Goal: Contribute content: Contribute content

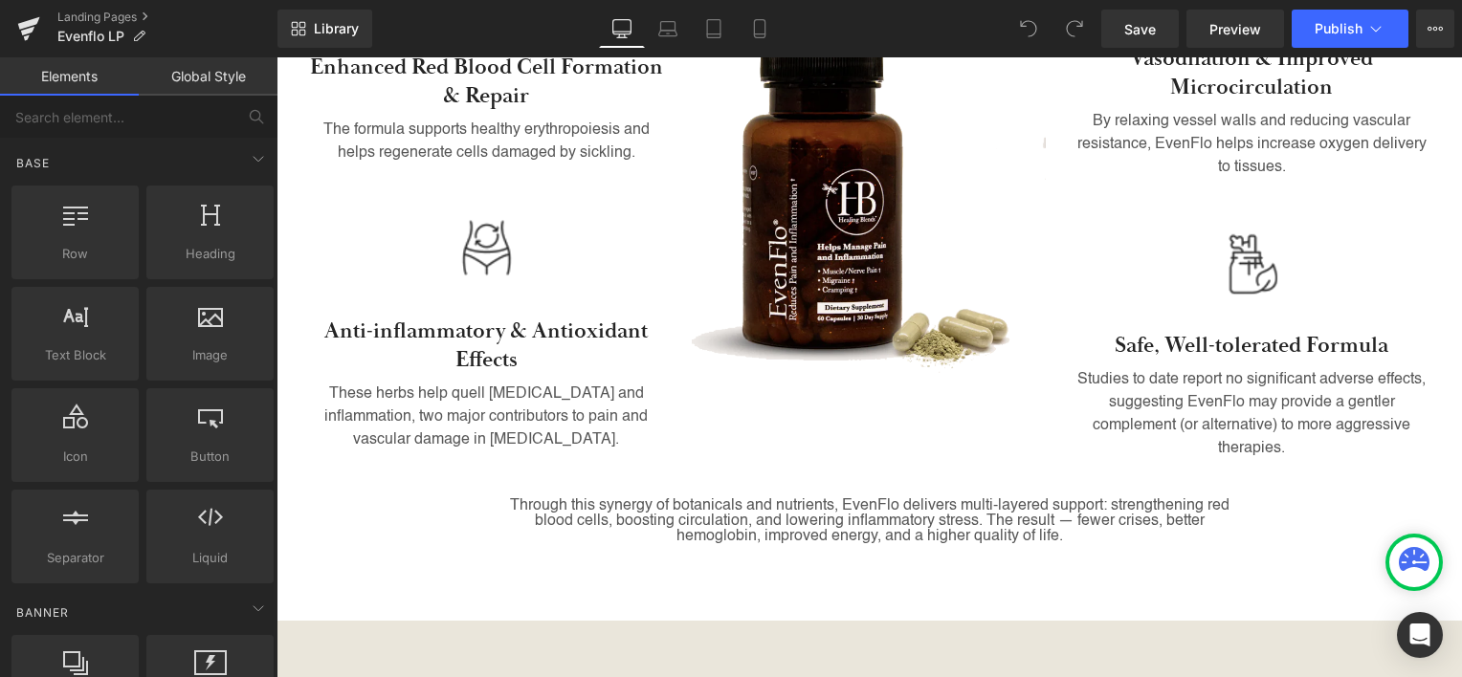
scroll to position [1340, 0]
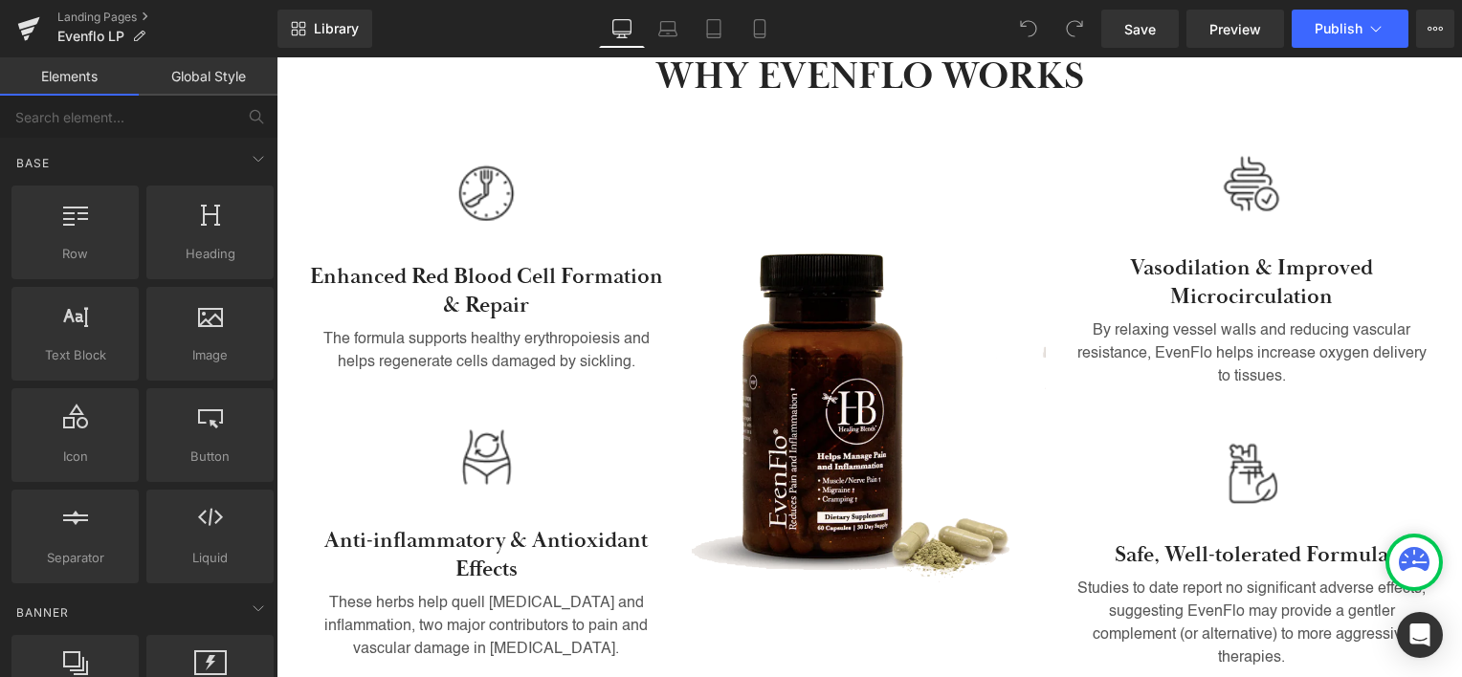
scroll to position [1130, 0]
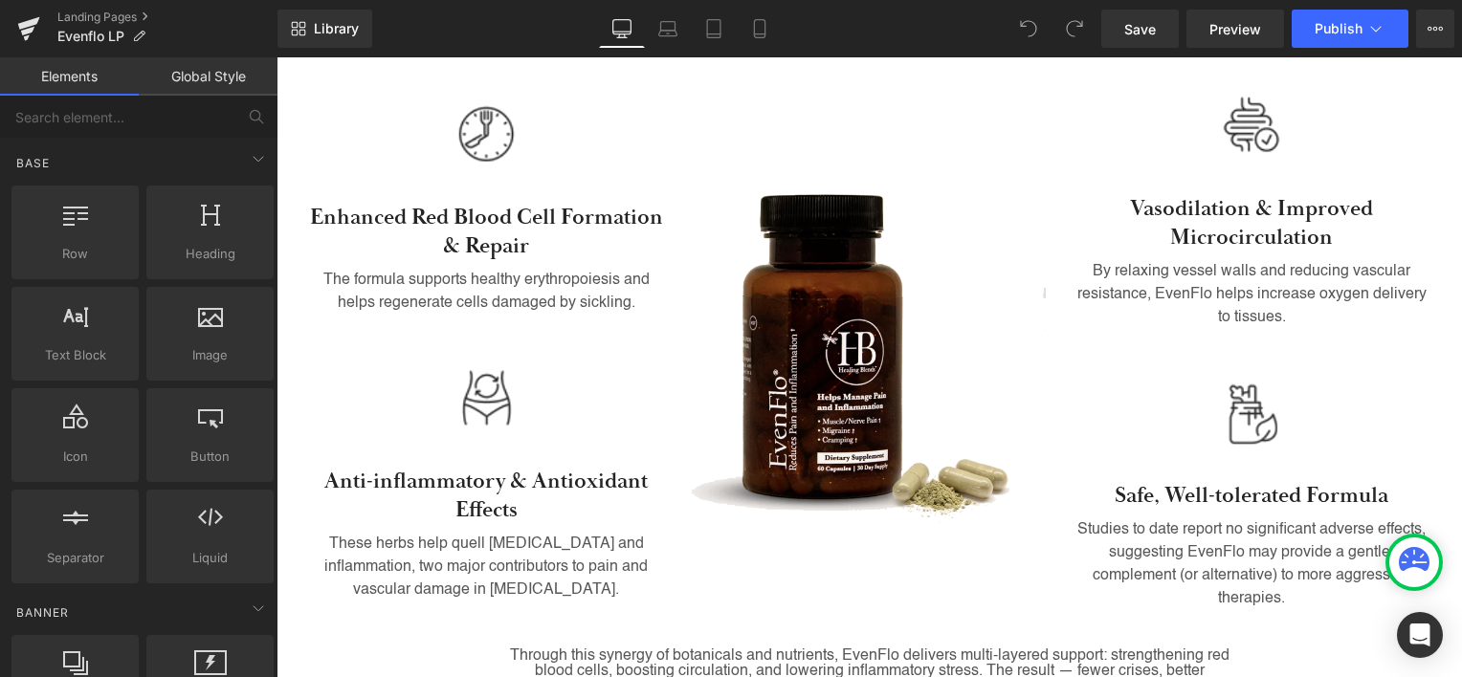
scroll to position [1209, 0]
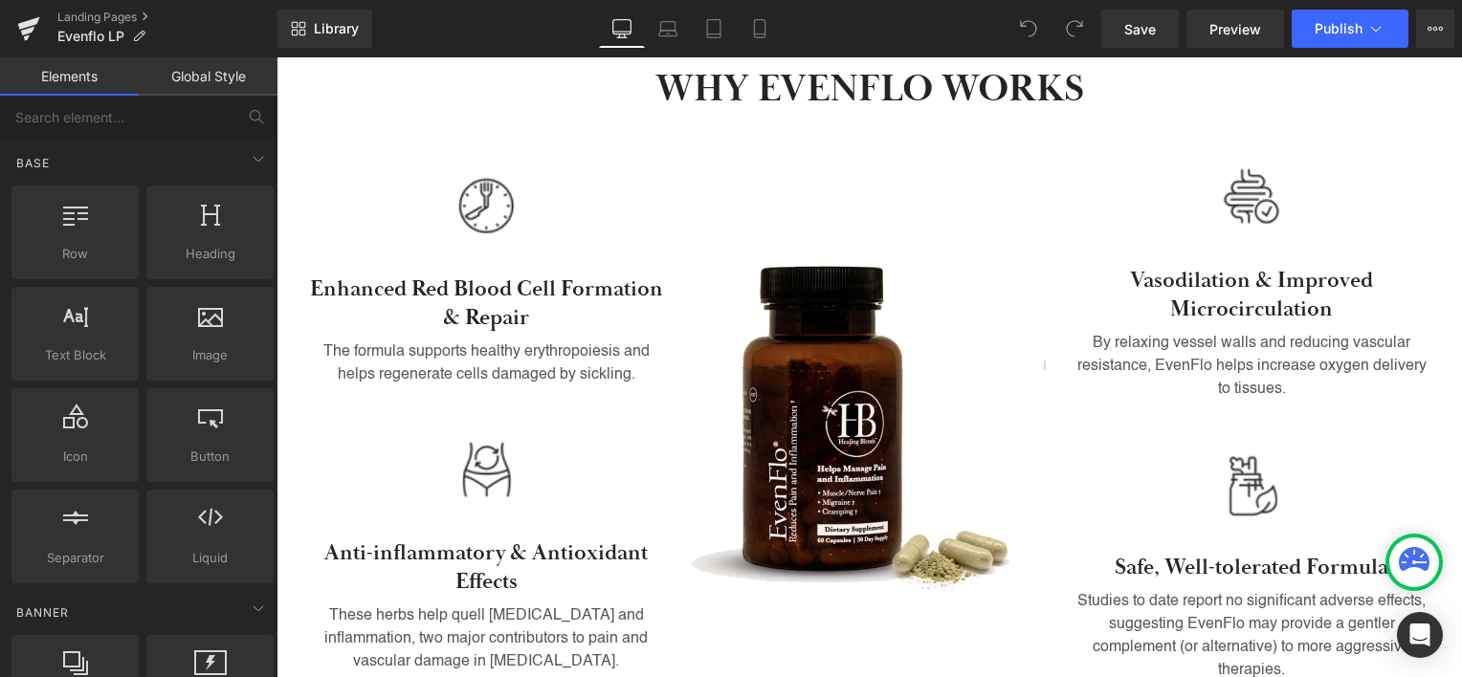
scroll to position [1130, 0]
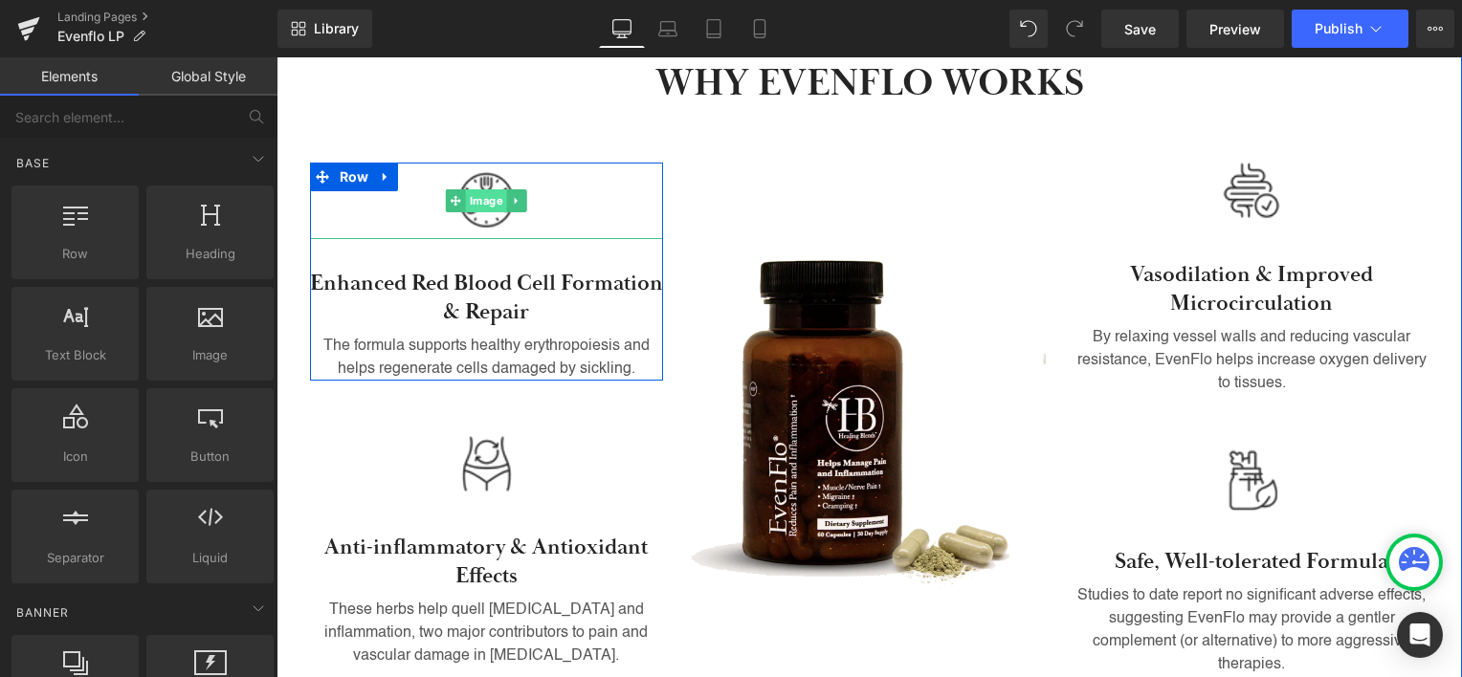
click at [469, 189] on span "Image" at bounding box center [486, 200] width 41 height 23
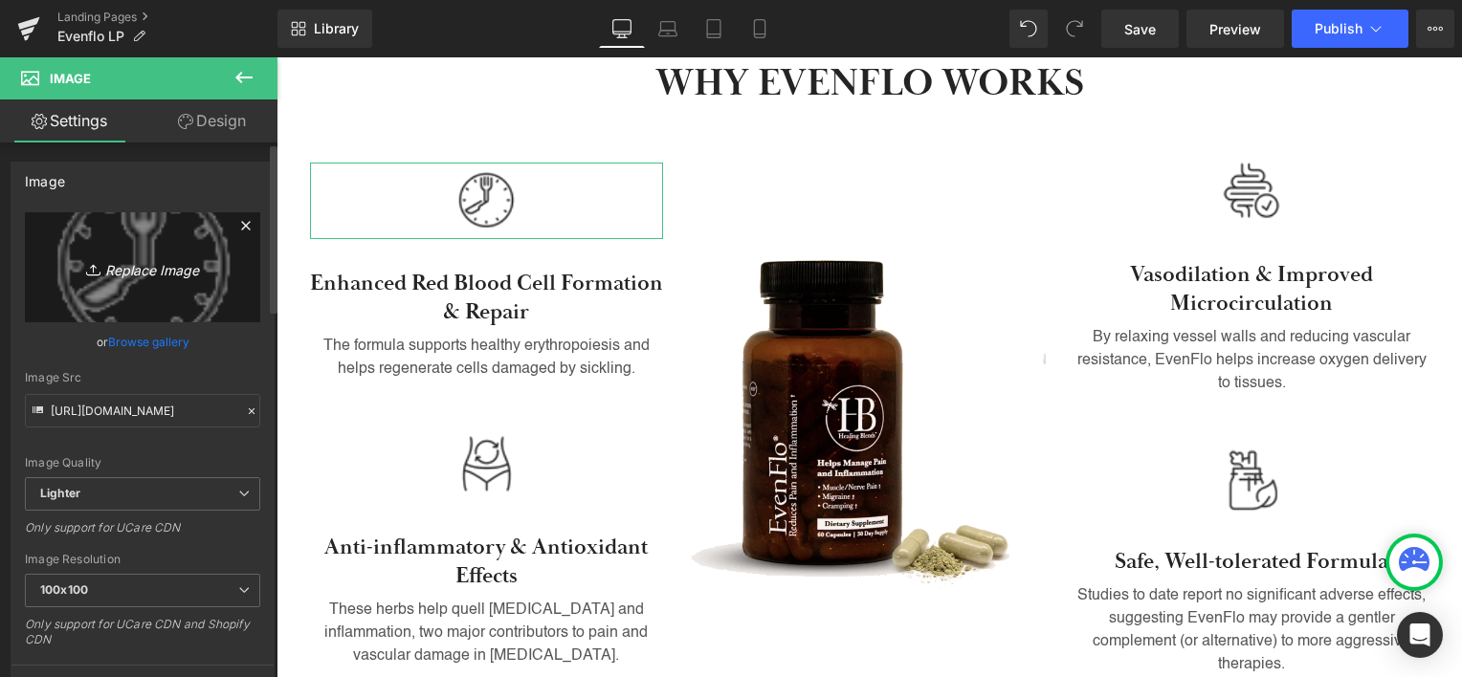
click at [141, 271] on icon "Replace Image" at bounding box center [142, 267] width 153 height 24
type input "C:\fakepath\cell.png"
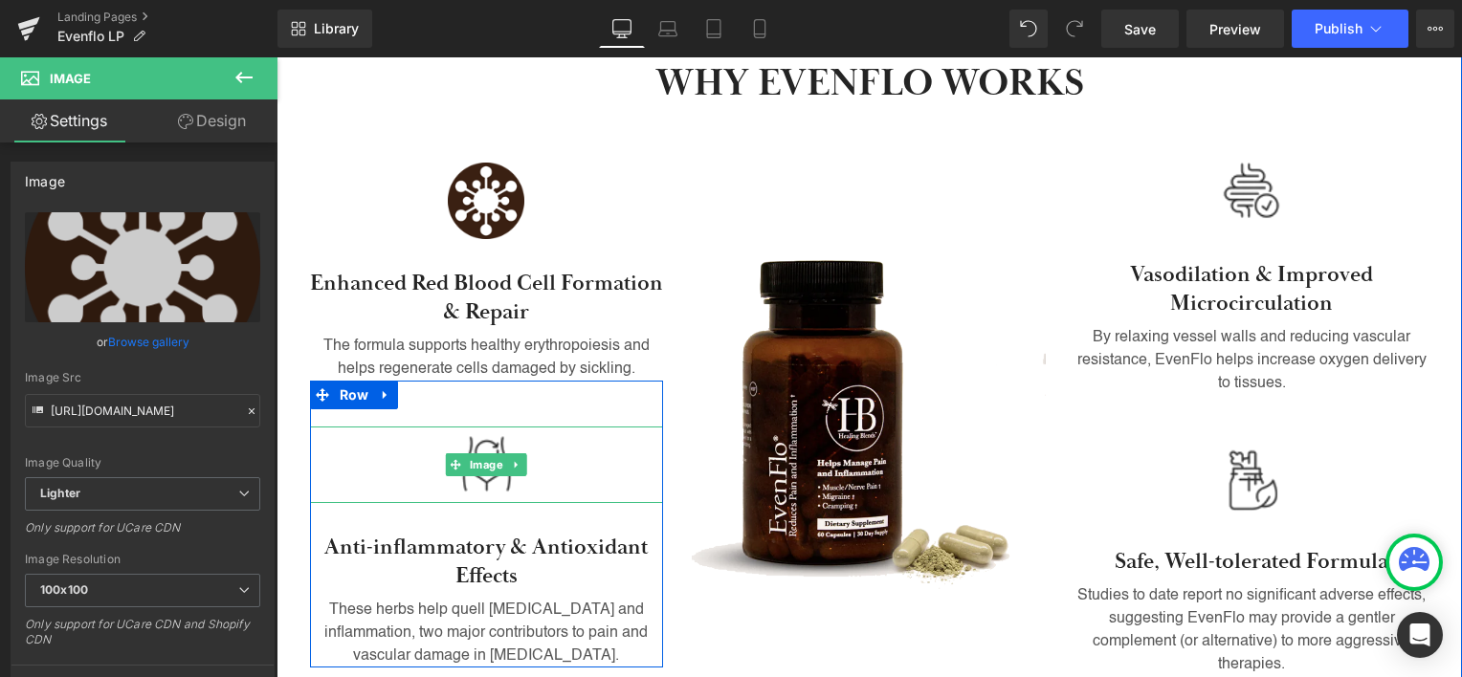
type input "https://ucarecdn.com/96ab76dc-f13b-4105-b97f-b874ae49838a/-/format/auto/-/previ…"
click at [466, 454] on span "Image" at bounding box center [486, 465] width 41 height 23
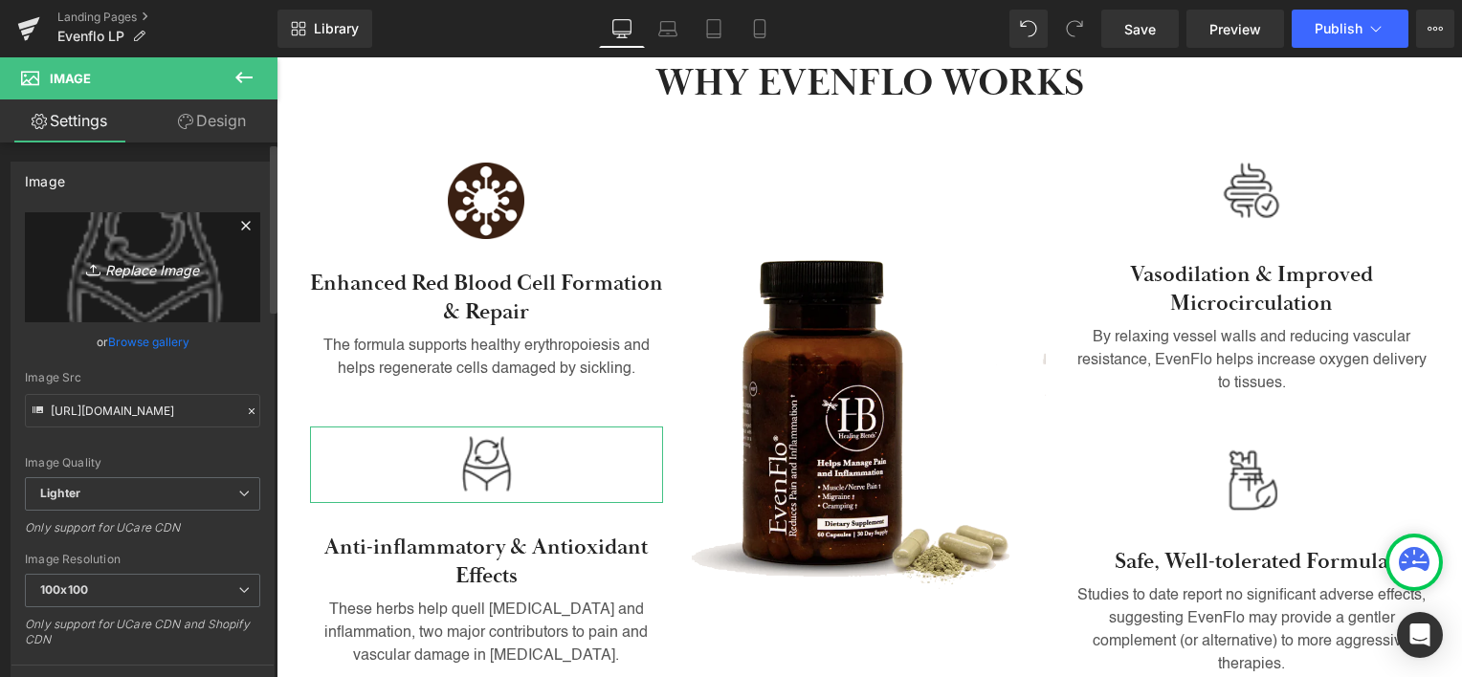
click at [168, 274] on icon "Replace Image" at bounding box center [142, 267] width 153 height 24
type input "C:\fakepath\antioxidant.png"
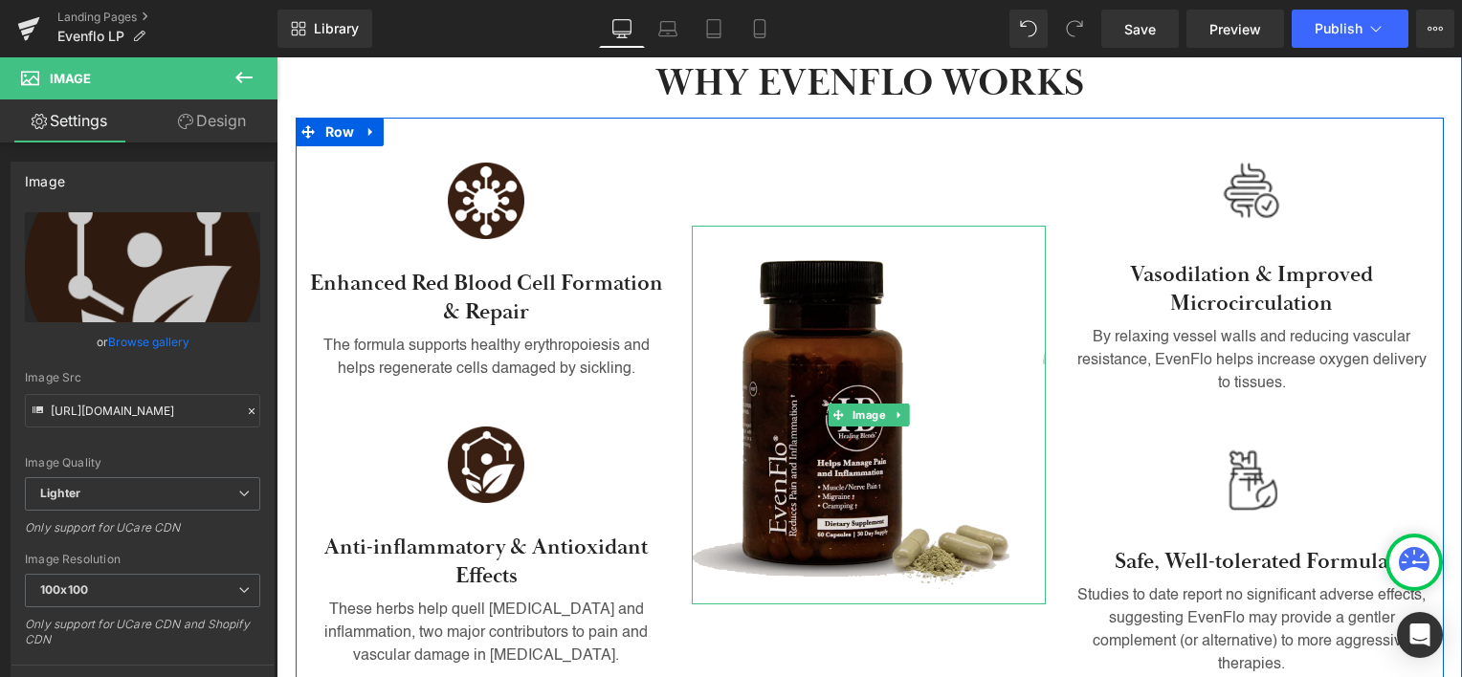
type input "https://ucarecdn.com/f0b6af5d-0002-4cf2-b517-bee05563f634/-/format/auto/-/previ…"
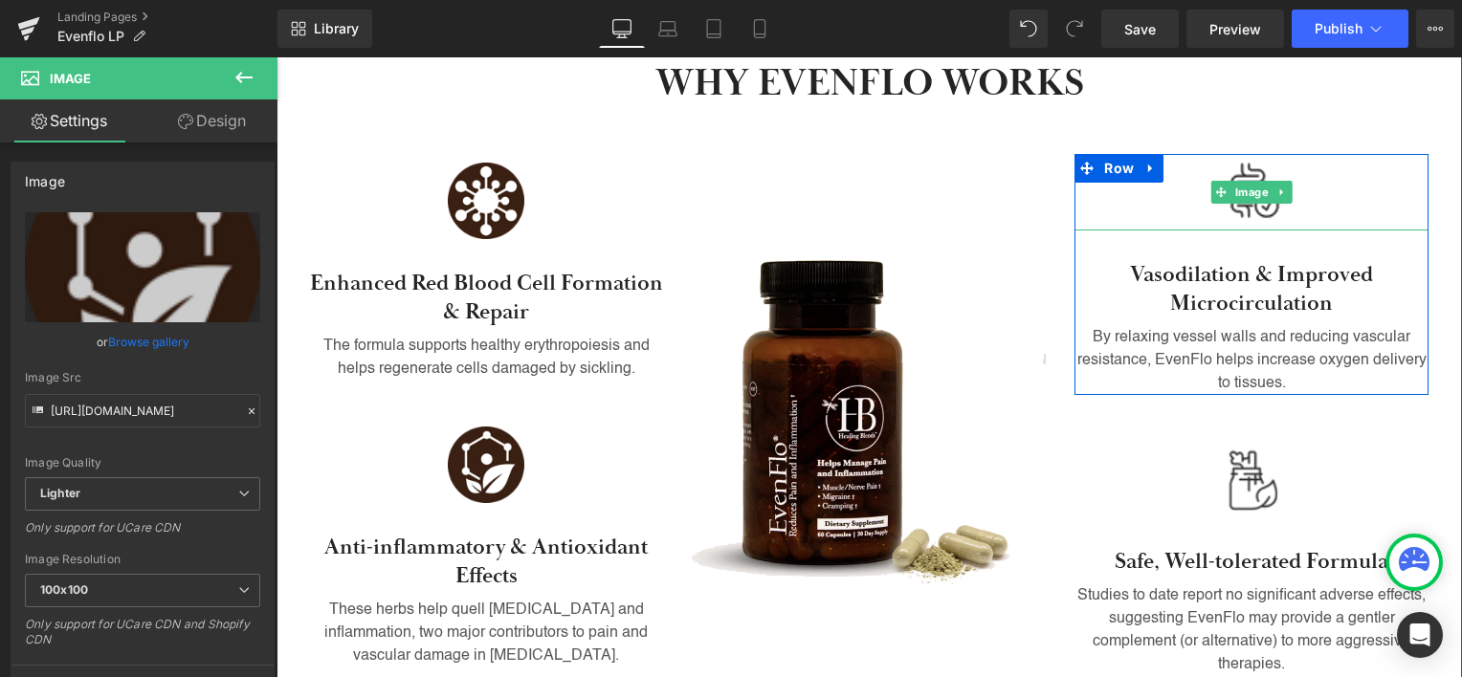
click at [1251, 154] on img at bounding box center [1251, 192] width 77 height 77
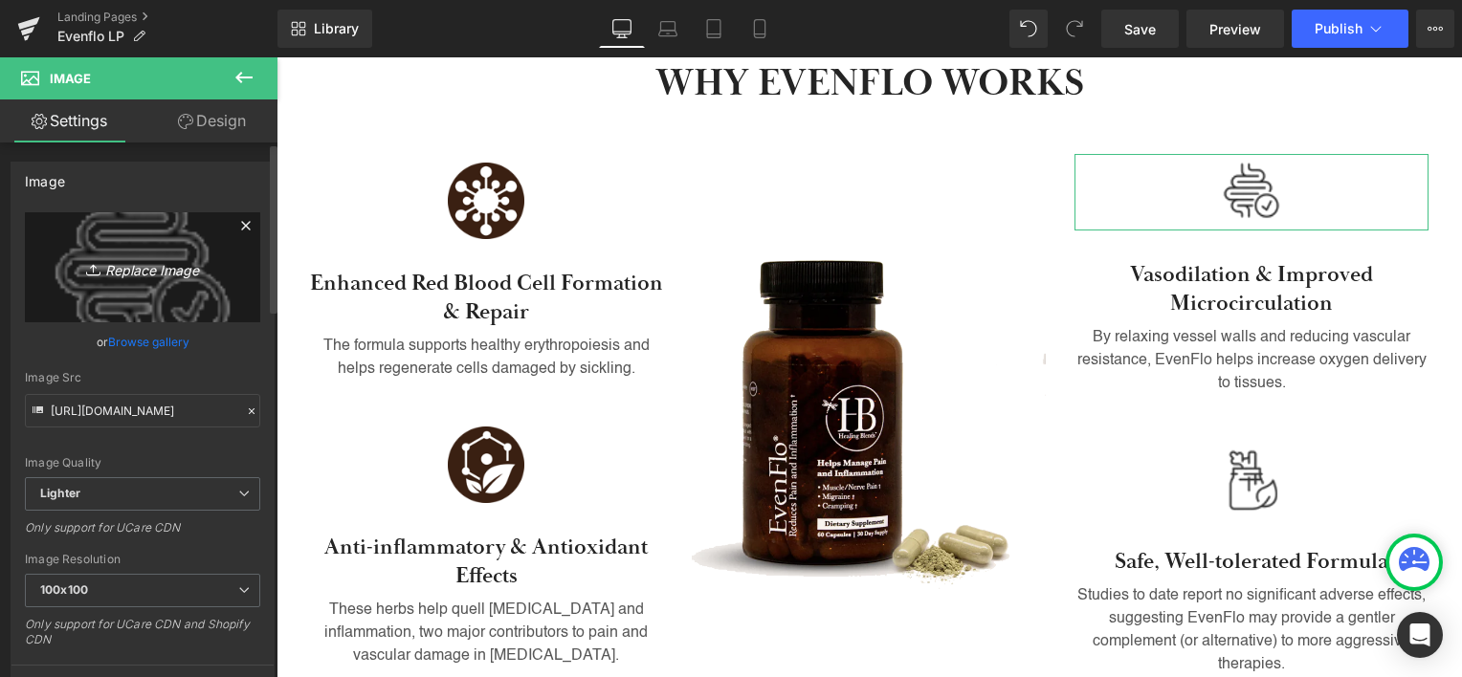
click at [166, 275] on icon "Replace Image" at bounding box center [142, 267] width 153 height 24
type input "C:\fakepath\circulation.png"
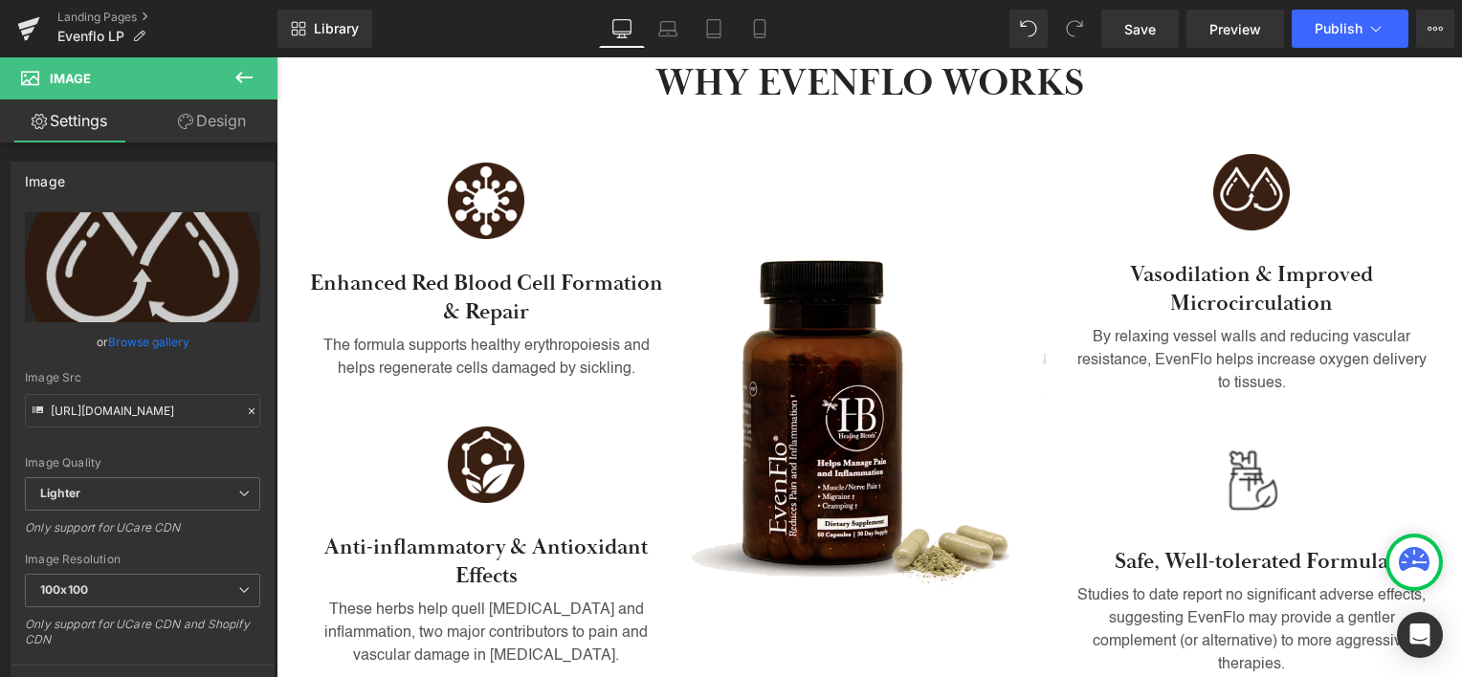
type input "https://ucarecdn.com/bbf7fc83-cb7b-4b4e-912a-ea1b5ea94346/-/format/auto/-/previ…"
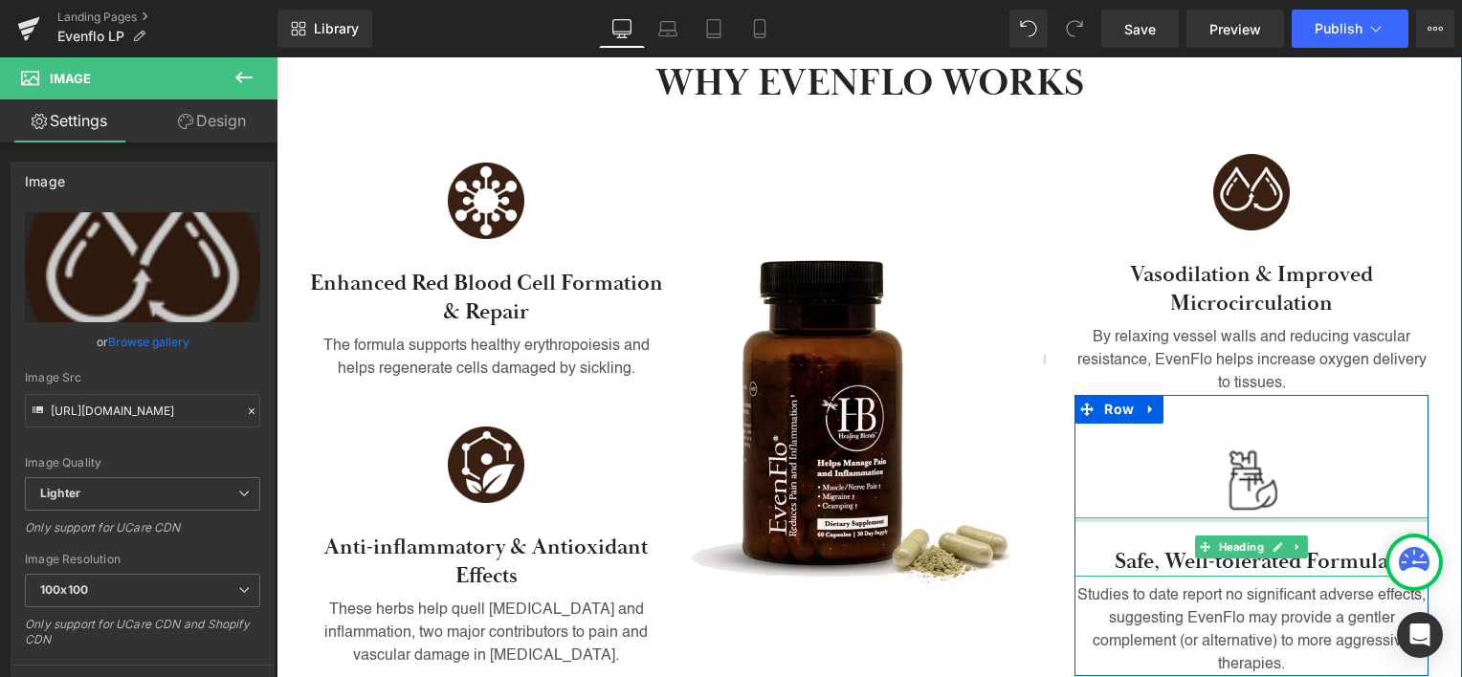
click at [1241, 518] on div at bounding box center [1251, 520] width 354 height 5
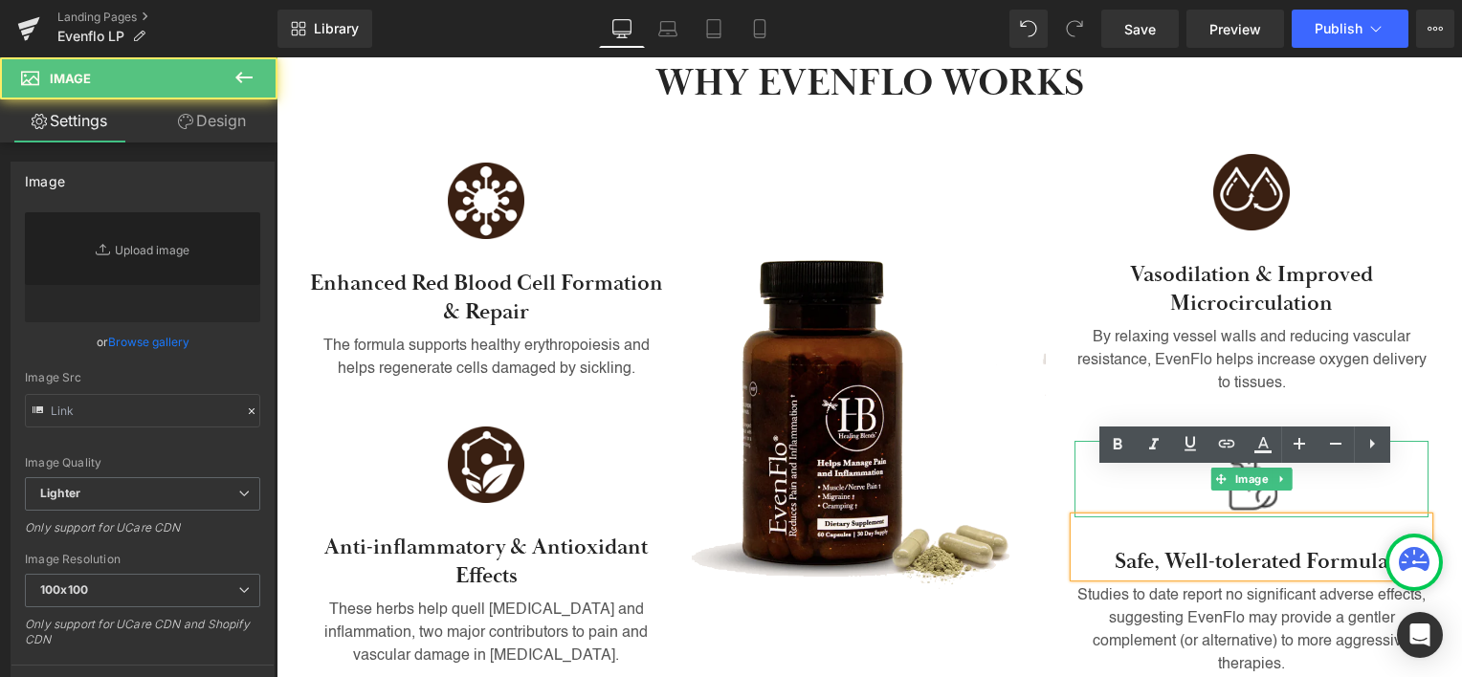
click at [1240, 441] on img at bounding box center [1251, 479] width 77 height 77
type input "https://ucarecdn.com/84bb8ced-bff7-4158-b708-6310434c0c7f/-/format/auto/-/previ…"
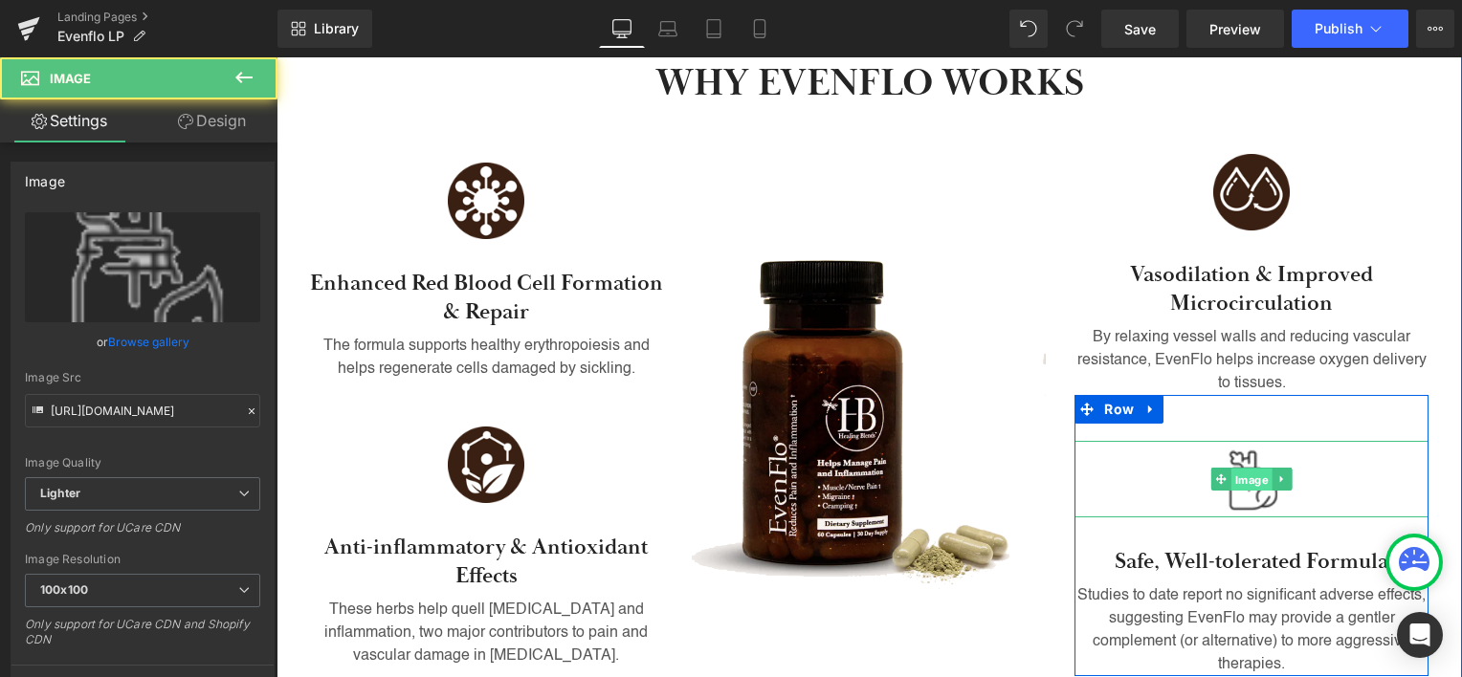
click at [1240, 469] on span "Image" at bounding box center [1251, 480] width 41 height 23
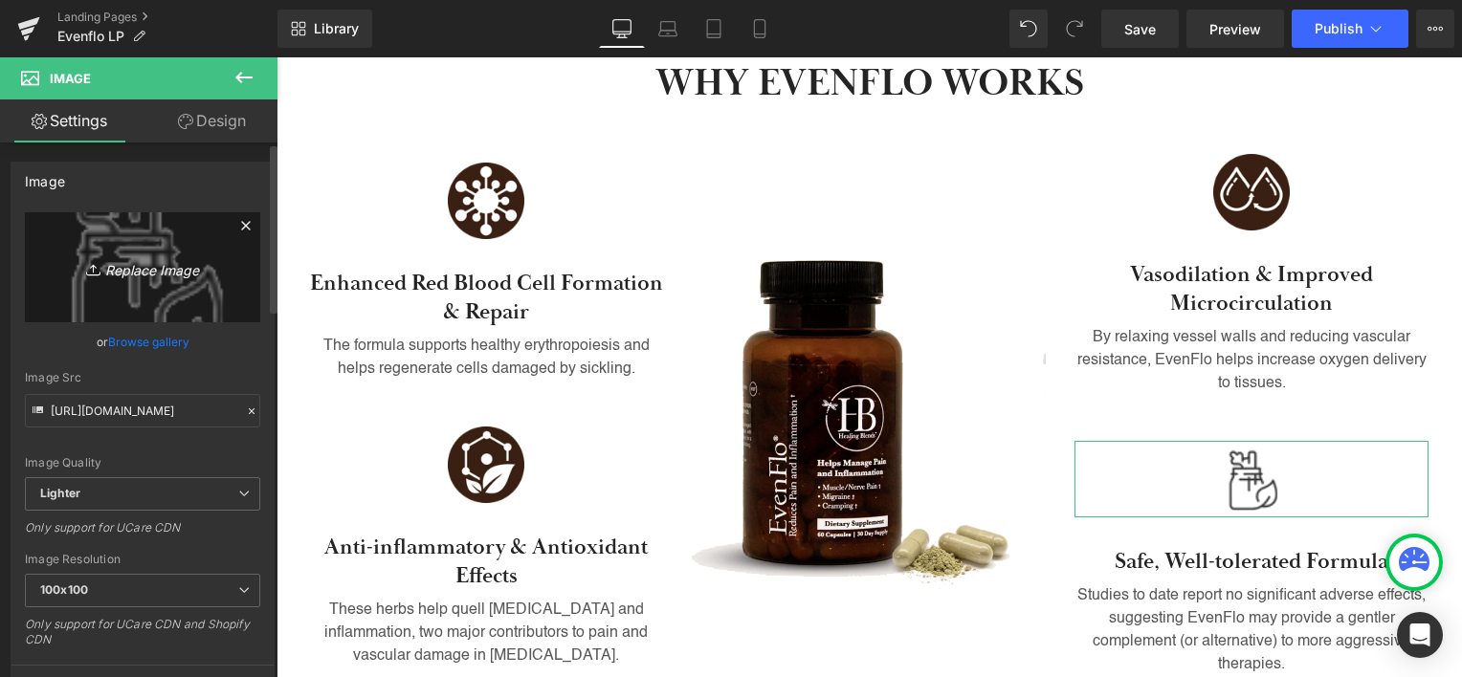
click at [143, 264] on icon "Replace Image" at bounding box center [142, 267] width 153 height 24
type input "C:\fakepath\flask icon.png"
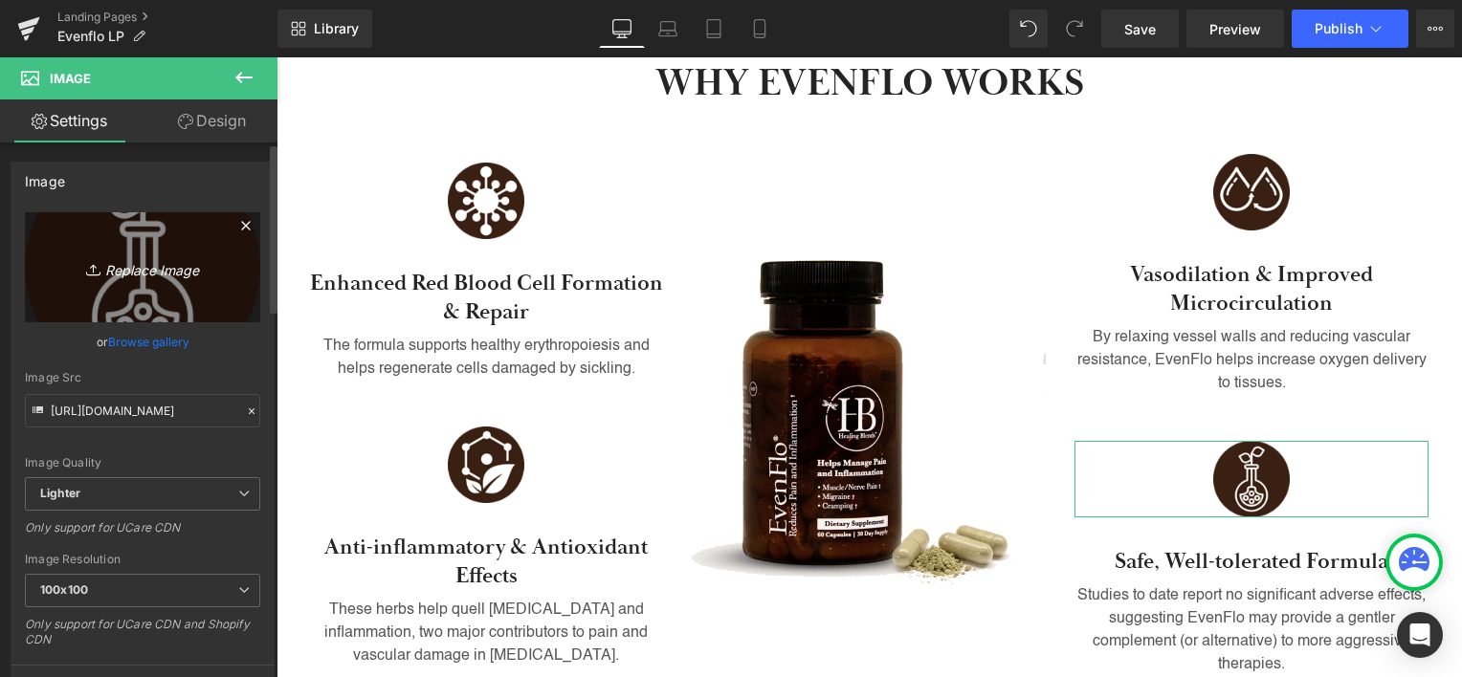
type input "https://ucarecdn.com/96c1018d-e30b-4ca5-b40a-dd55e3a572ba/-/format/auto/-/previ…"
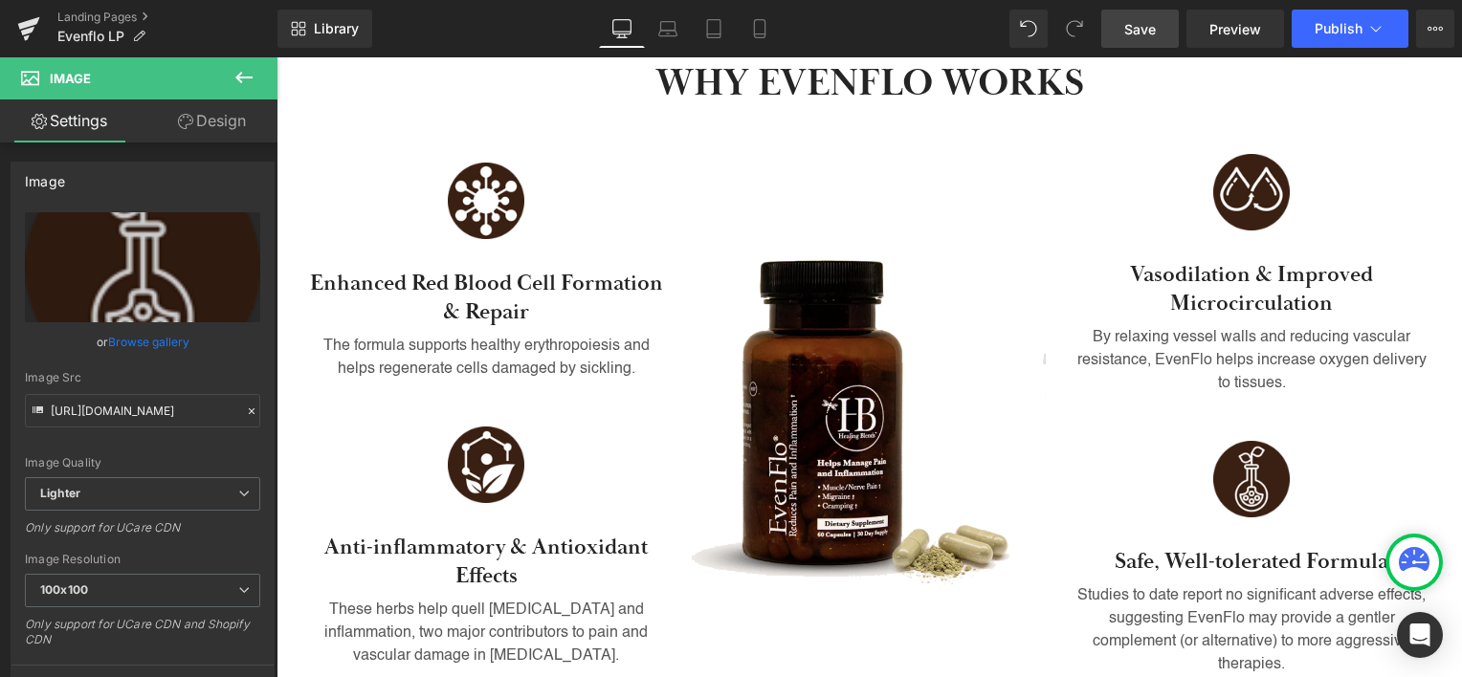
click at [1128, 21] on span "Save" at bounding box center [1140, 29] width 32 height 20
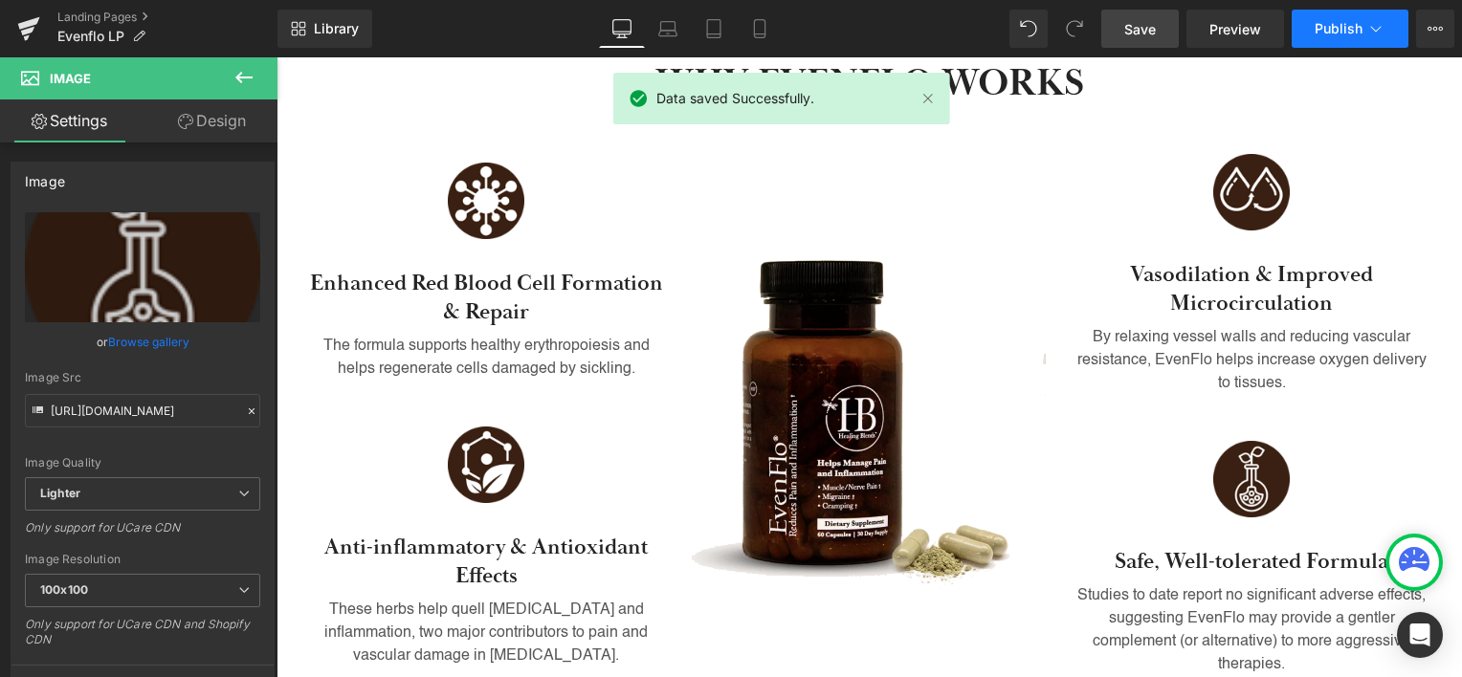
click at [1338, 34] on span "Publish" at bounding box center [1339, 28] width 48 height 15
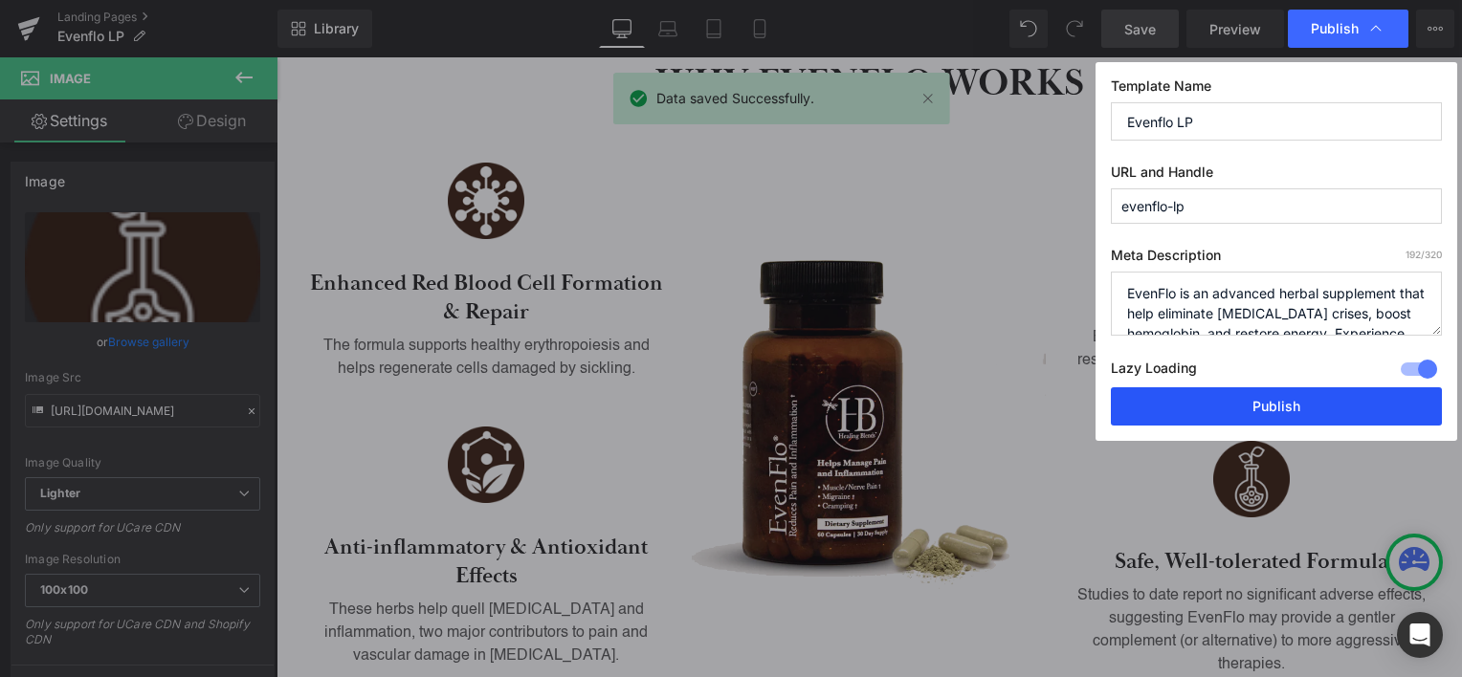
click at [1267, 403] on button "Publish" at bounding box center [1276, 406] width 331 height 38
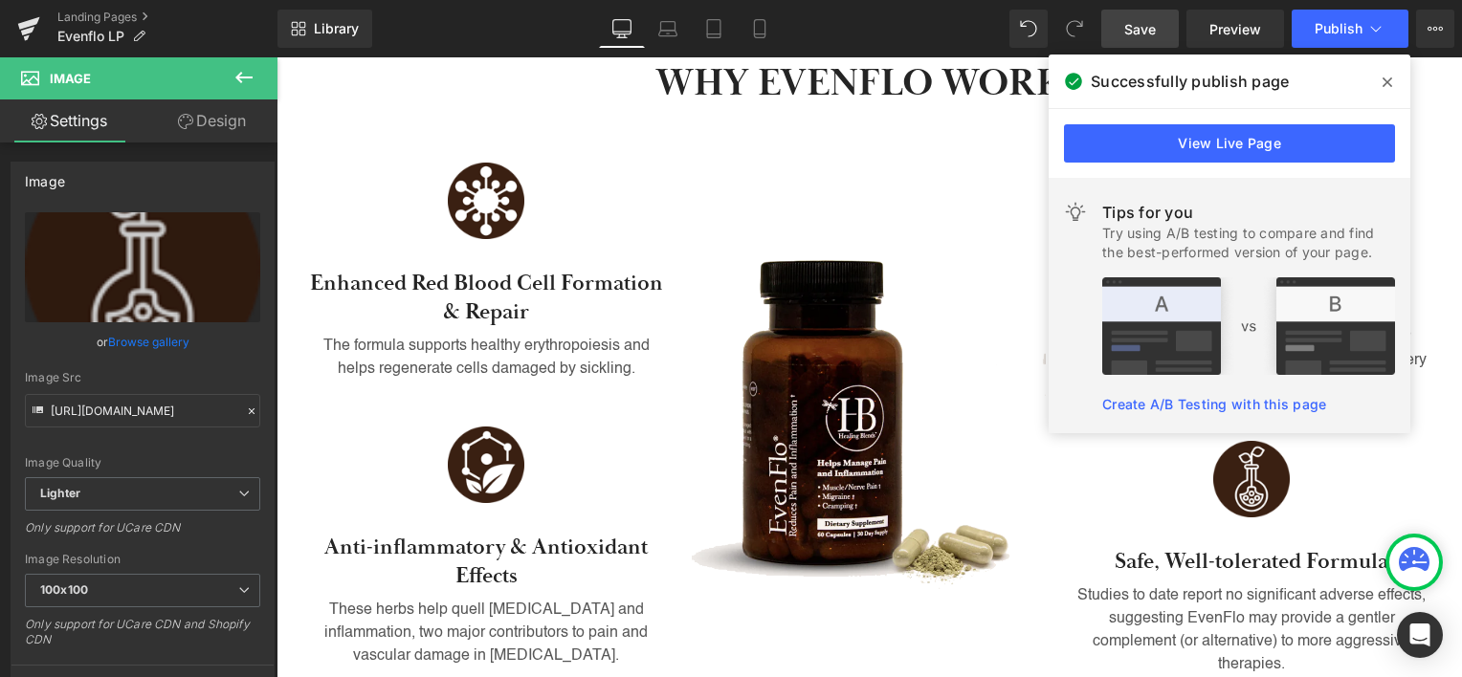
click at [1385, 78] on icon at bounding box center [1388, 82] width 10 height 15
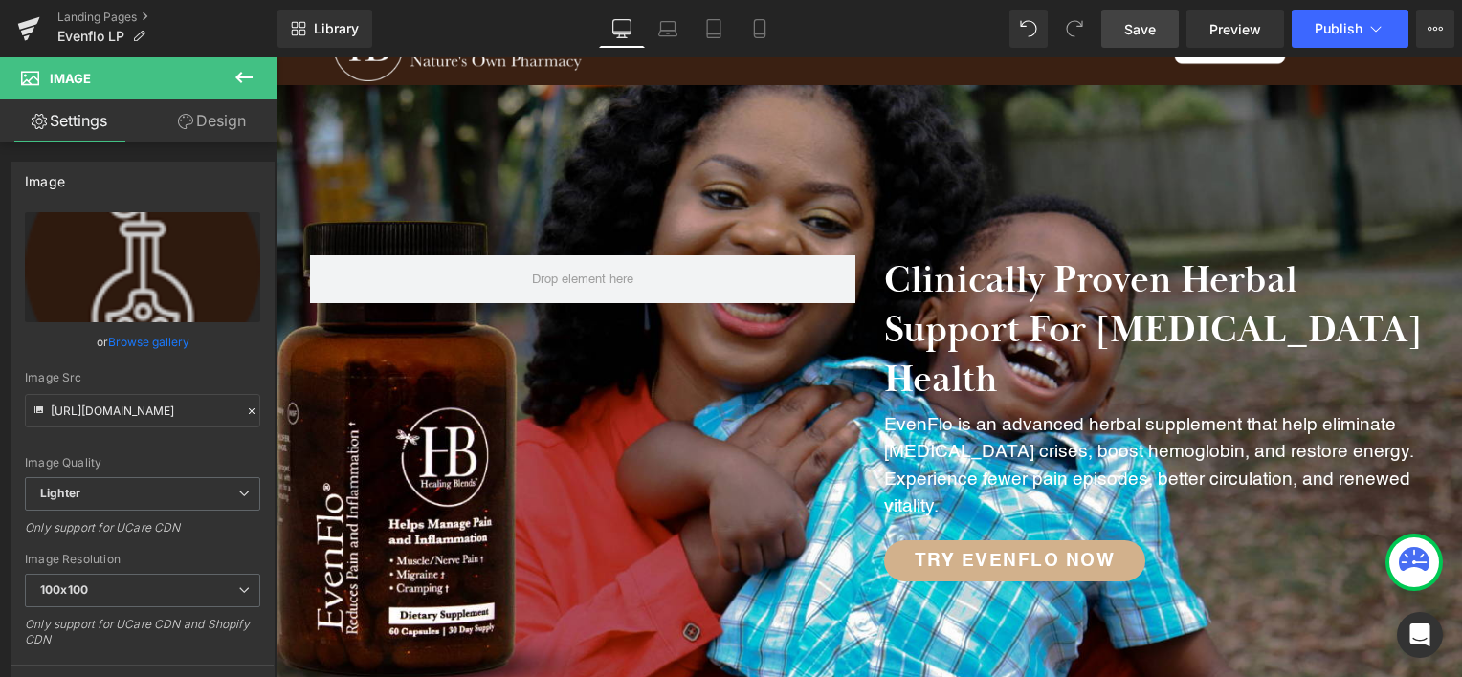
scroll to position [0, 0]
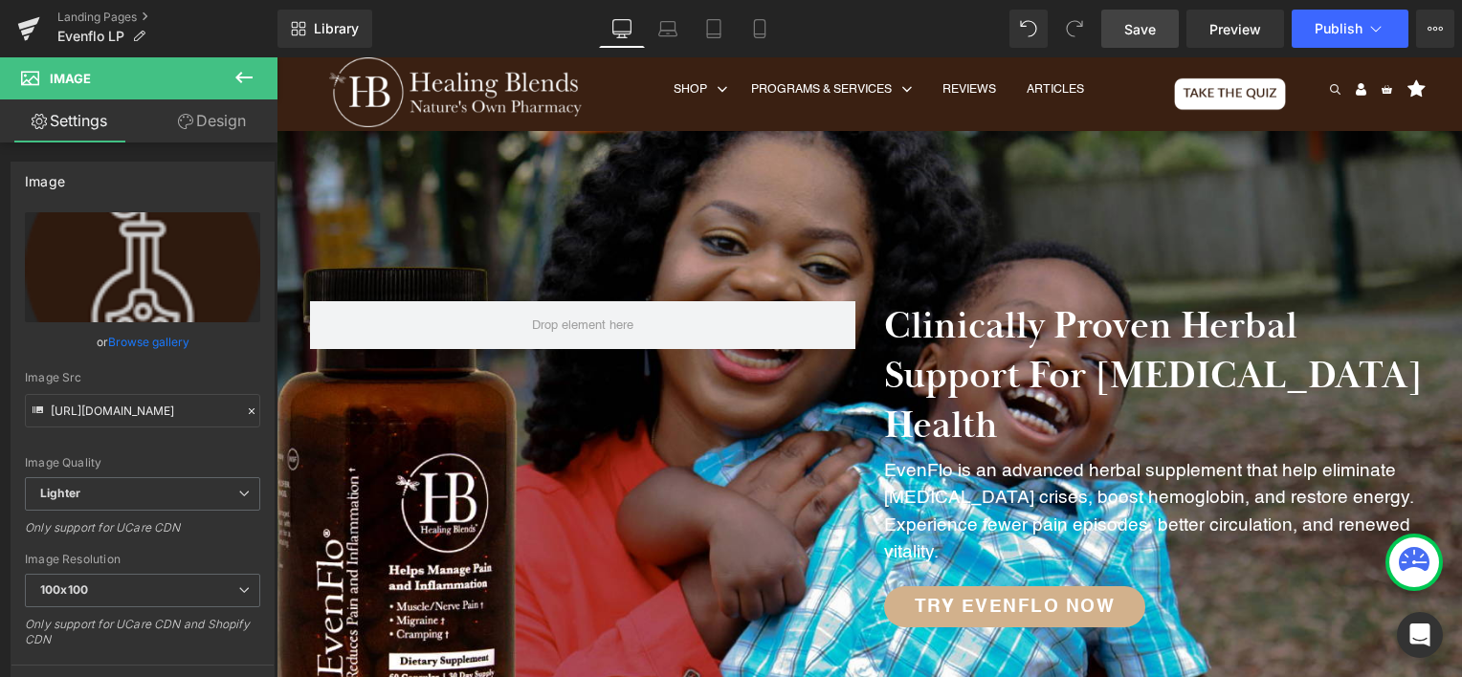
click at [1129, 84] on ul "SHOP Products Herbal Blends Kids Kits & Bundles Vitamins Condition Blood Pressu…" at bounding box center [877, 93] width 535 height 69
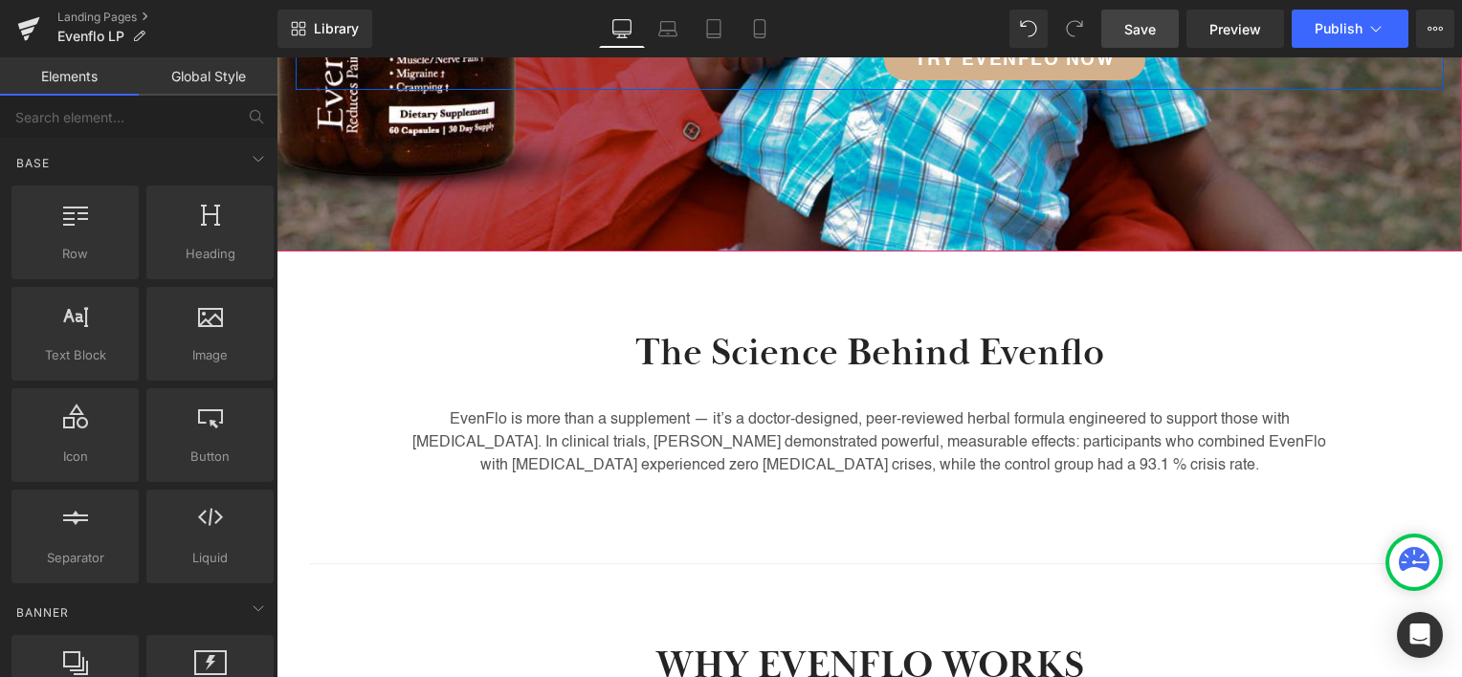
scroll to position [574, 0]
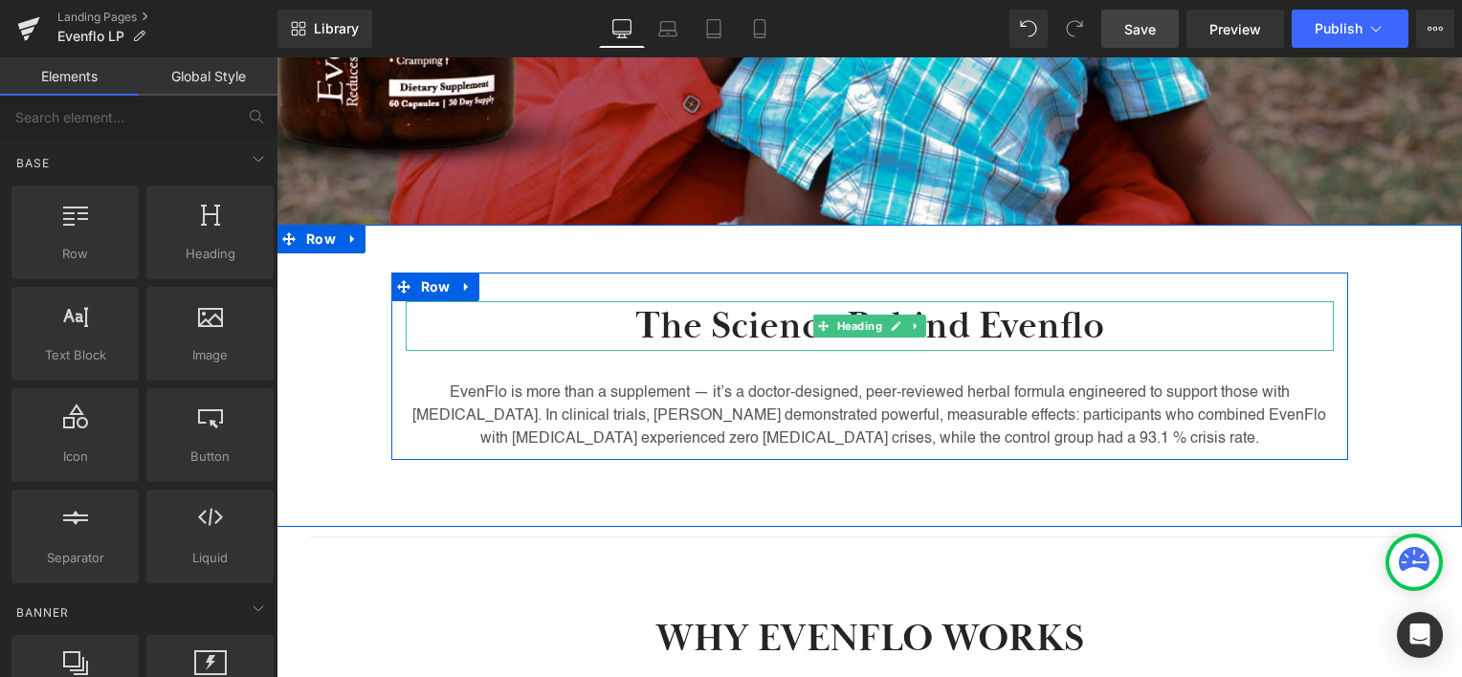
click at [1005, 301] on h2 "The Science Behind Evenflo" at bounding box center [870, 326] width 928 height 50
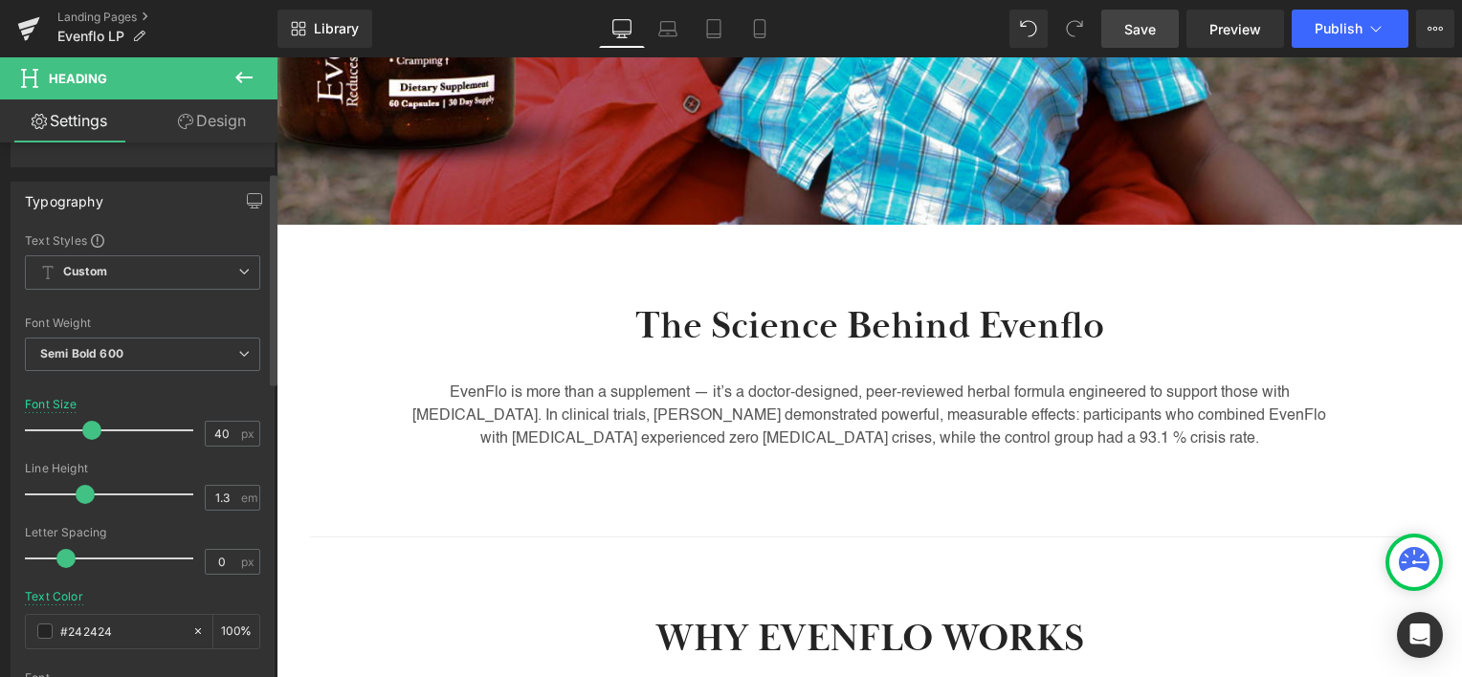
scroll to position [287, 0]
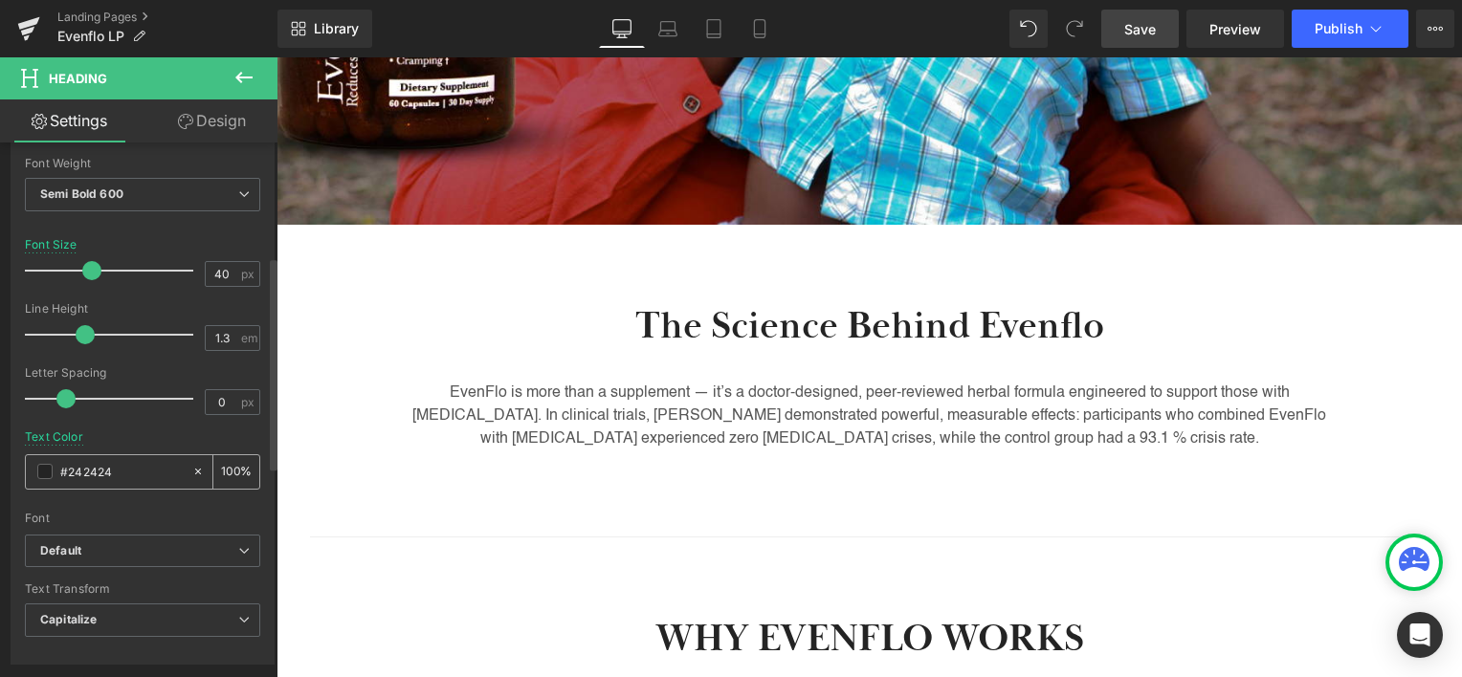
click at [44, 466] on span at bounding box center [44, 471] width 15 height 15
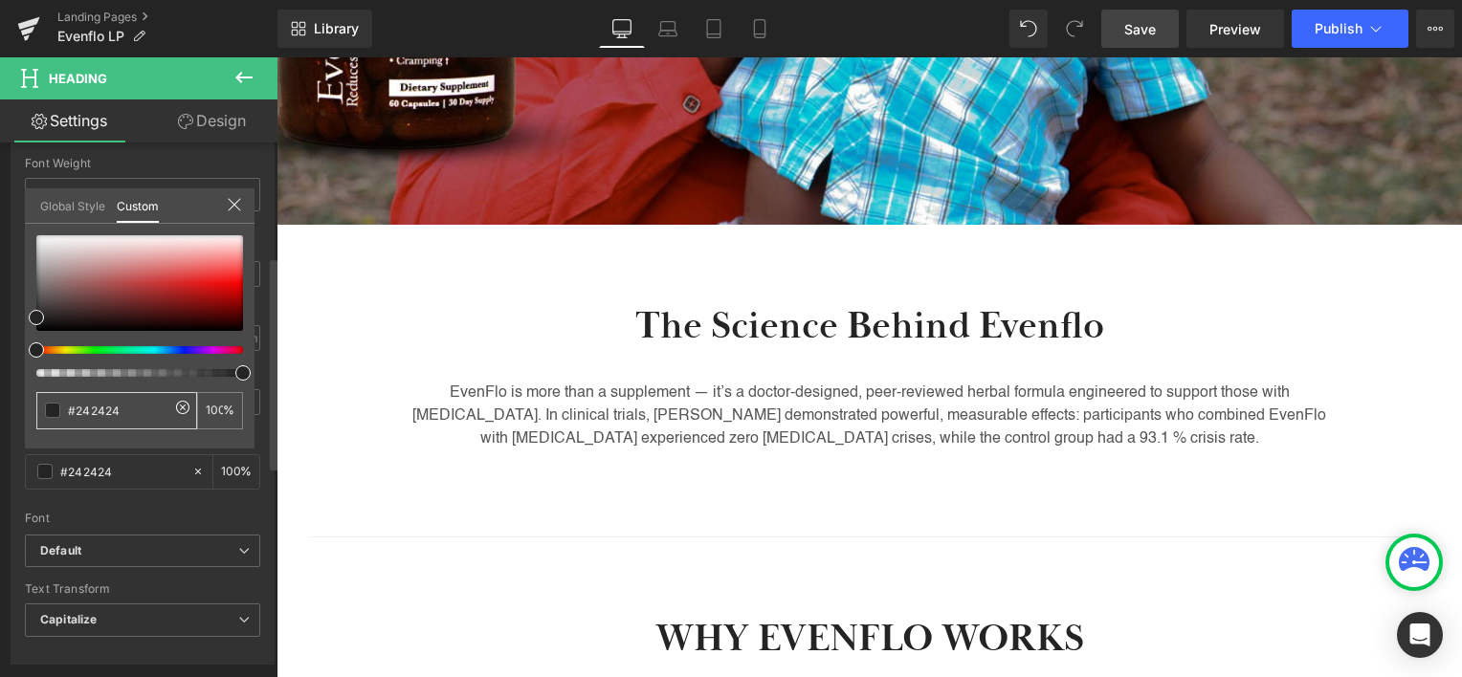
click at [88, 413] on input "#242424" at bounding box center [118, 411] width 101 height 20
paste input "3a2012"
type input "#3a2012"
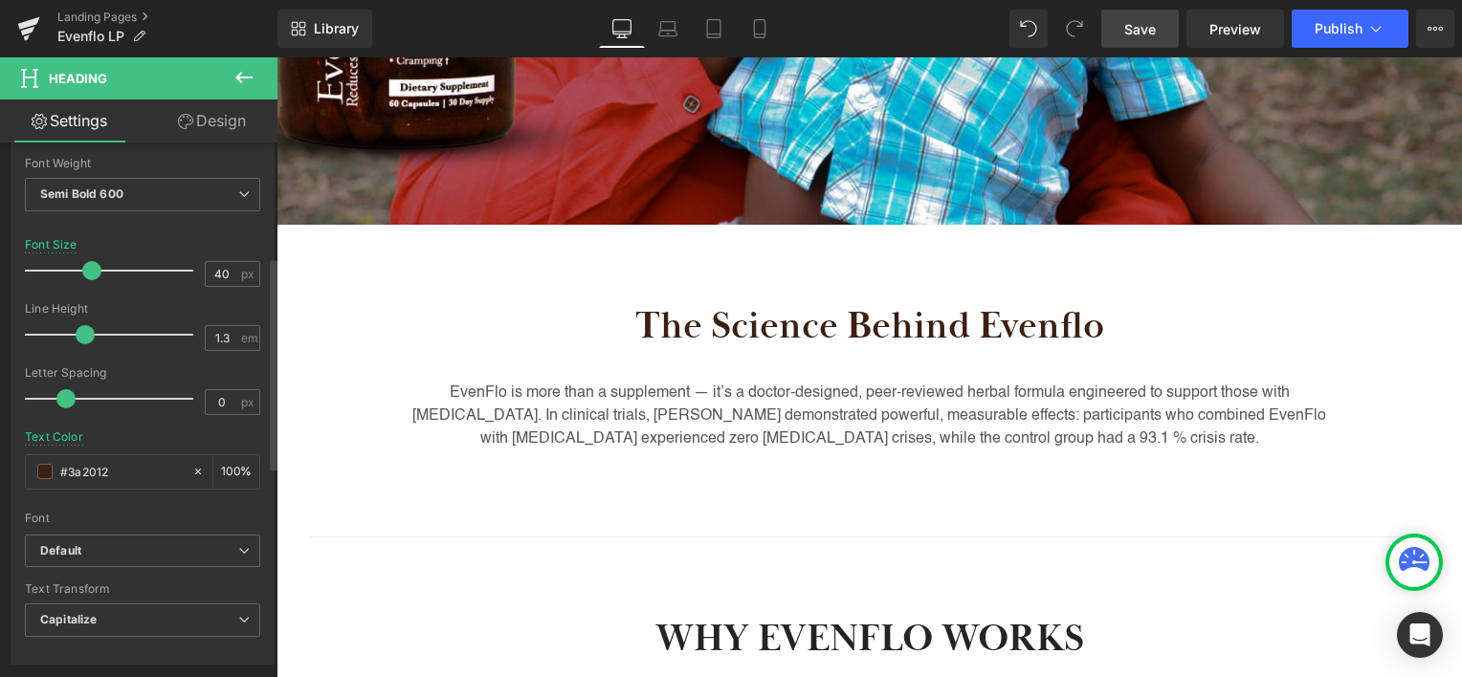
click at [774, 591] on div "Rendering Content" at bounding box center [732, 601] width 118 height 21
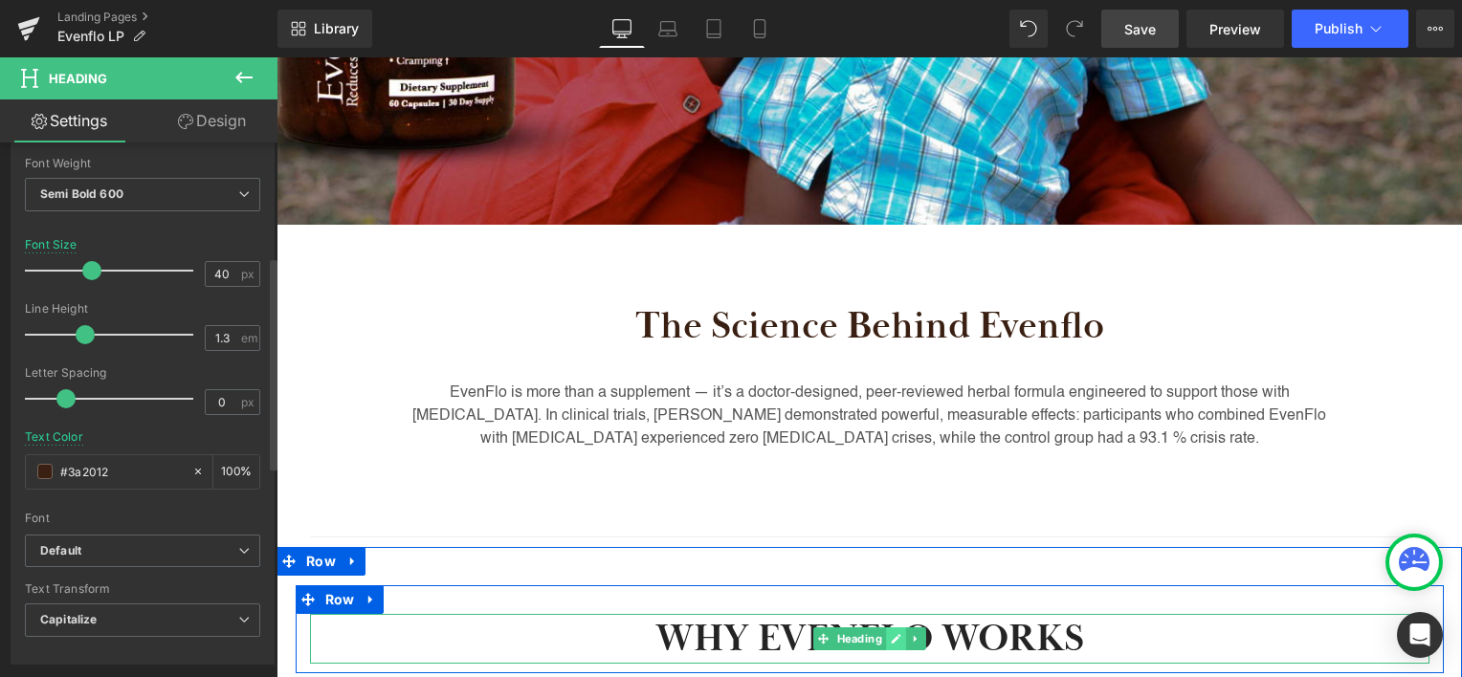
click at [891, 633] on icon at bounding box center [896, 638] width 11 height 11
click at [858, 629] on span "Heading" at bounding box center [858, 640] width 53 height 23
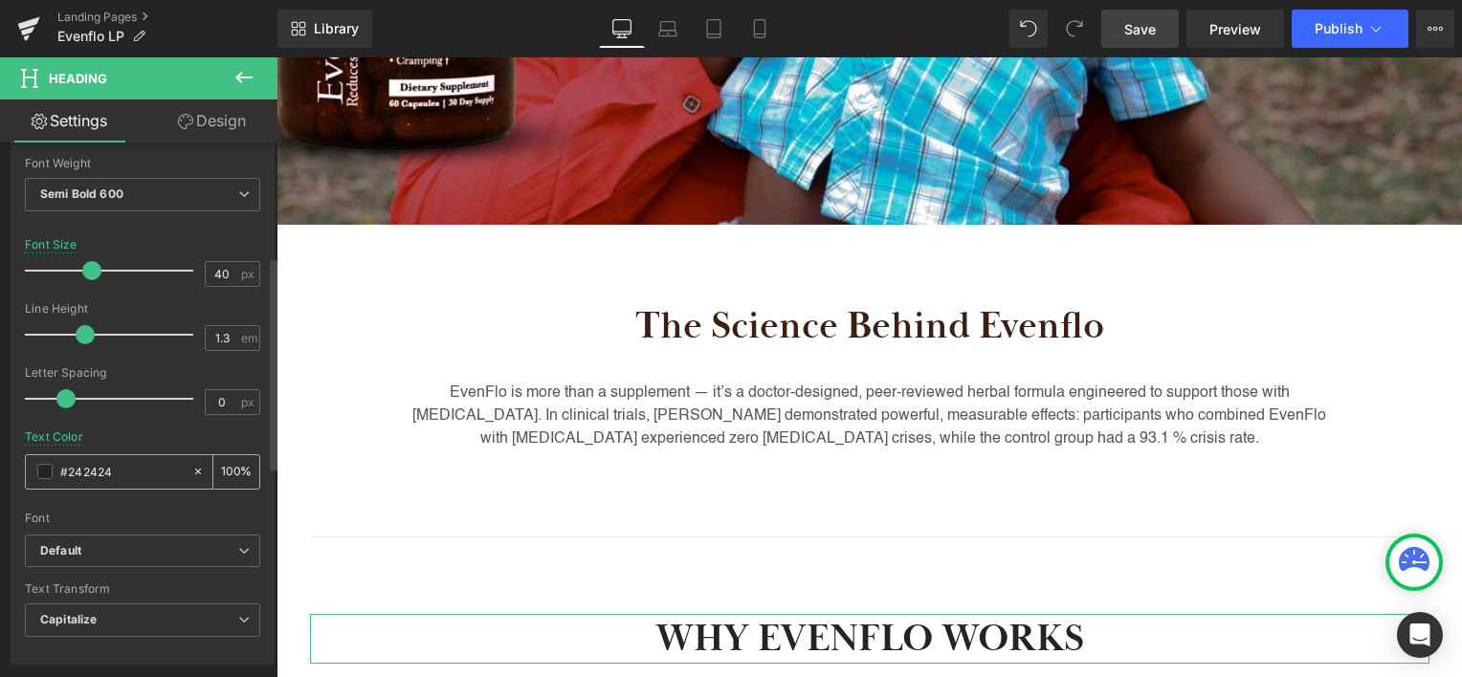
click at [96, 471] on input "#242424" at bounding box center [121, 471] width 122 height 21
type input "#3a2012"
click at [176, 441] on div "Text Color #3a2012 100 %" at bounding box center [142, 471] width 235 height 81
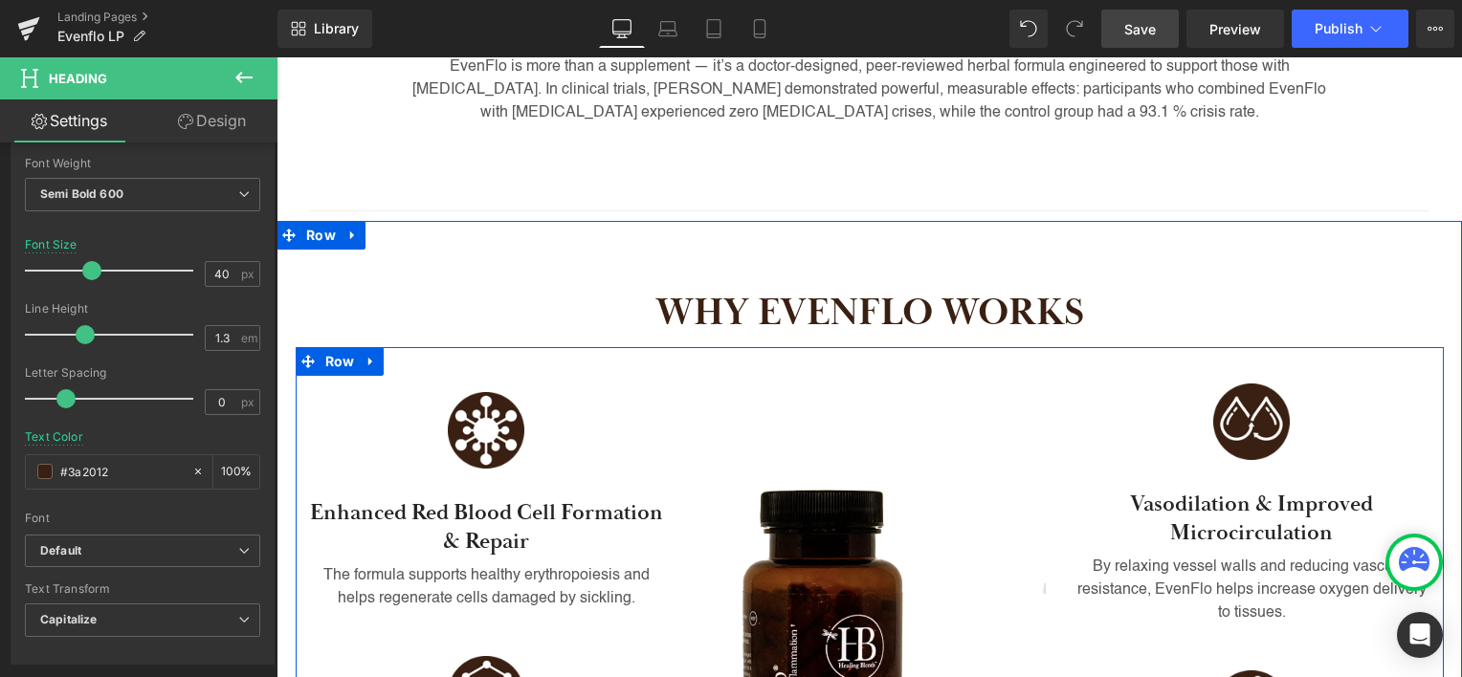
scroll to position [861, 0]
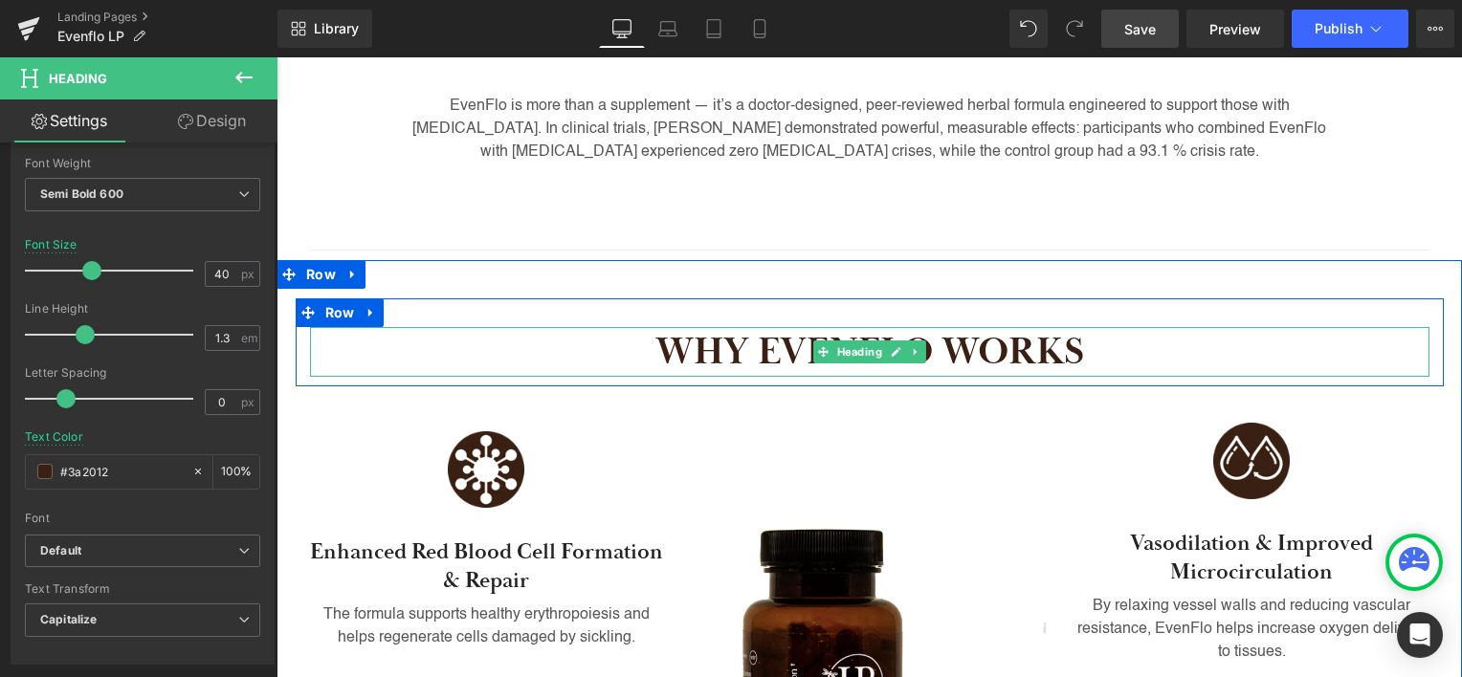
click at [922, 327] on h2 "WHY EVENFLO WORKS" at bounding box center [869, 352] width 1119 height 50
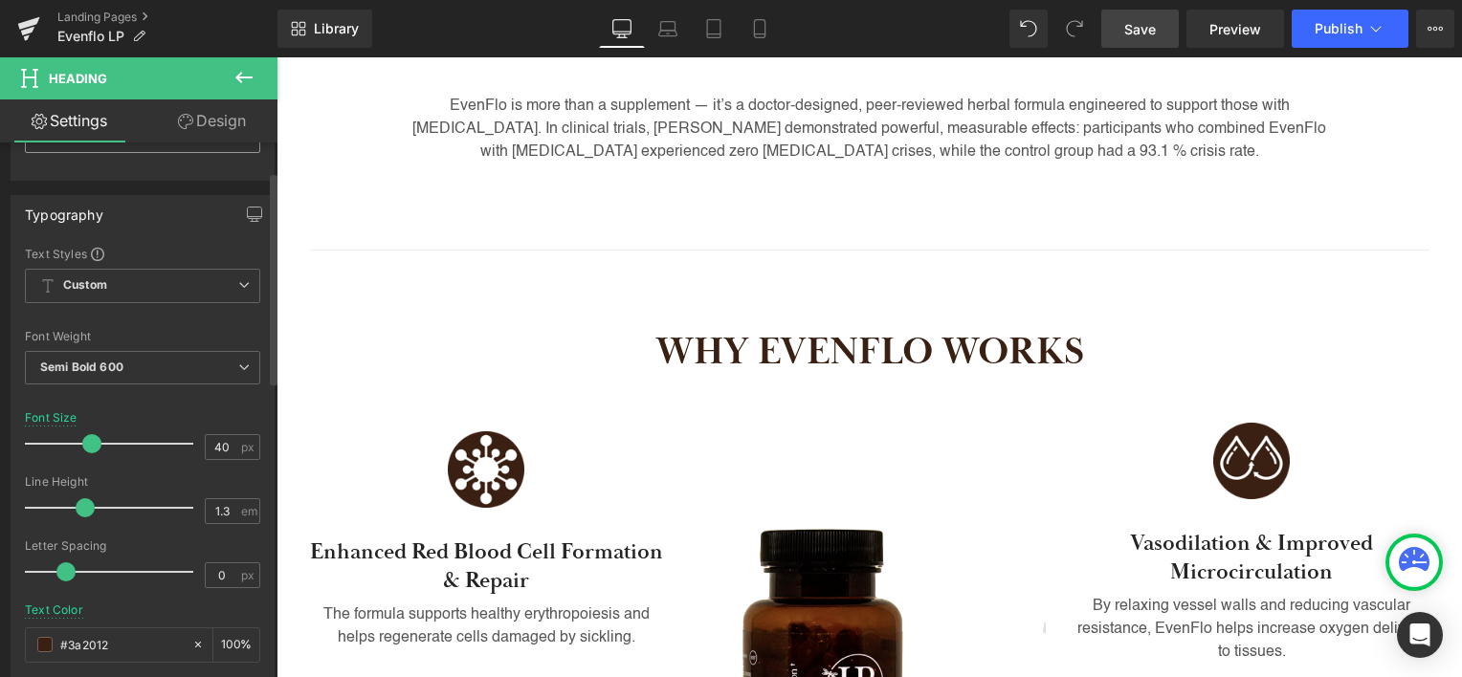
scroll to position [191, 0]
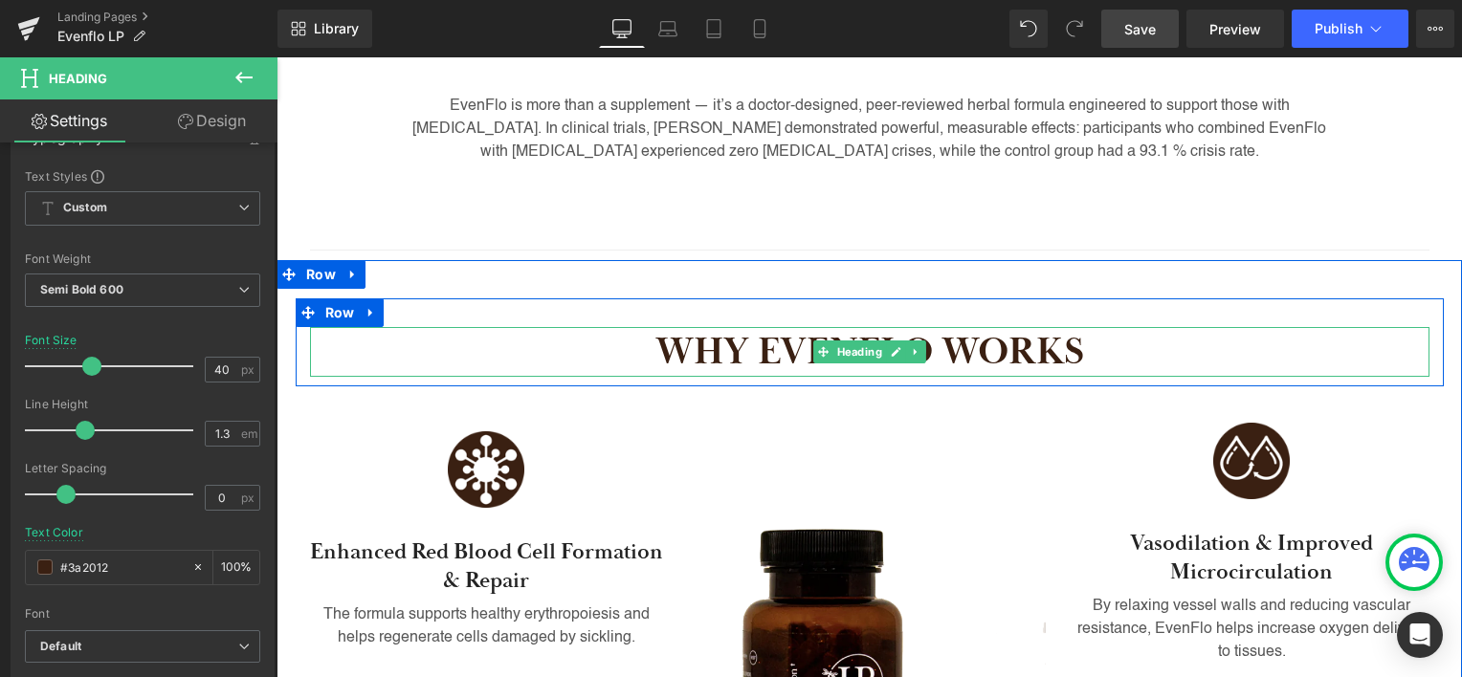
click at [792, 327] on h2 "WHY EVENFLO WORKS" at bounding box center [869, 352] width 1119 height 50
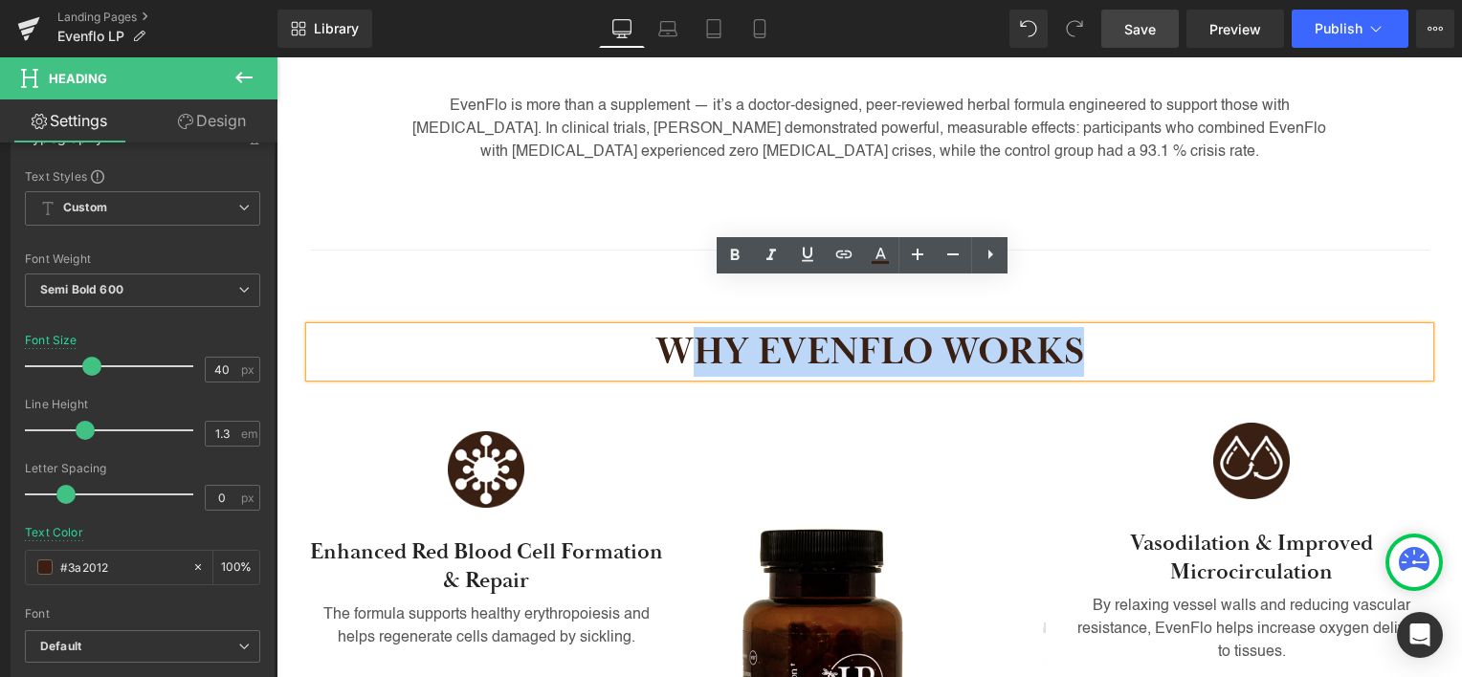
drag, startPoint x: 716, startPoint y: 294, endPoint x: 1083, endPoint y: 303, distance: 367.5
click at [1083, 327] on h2 "WHY EVENFLO WORKS" at bounding box center [869, 352] width 1119 height 50
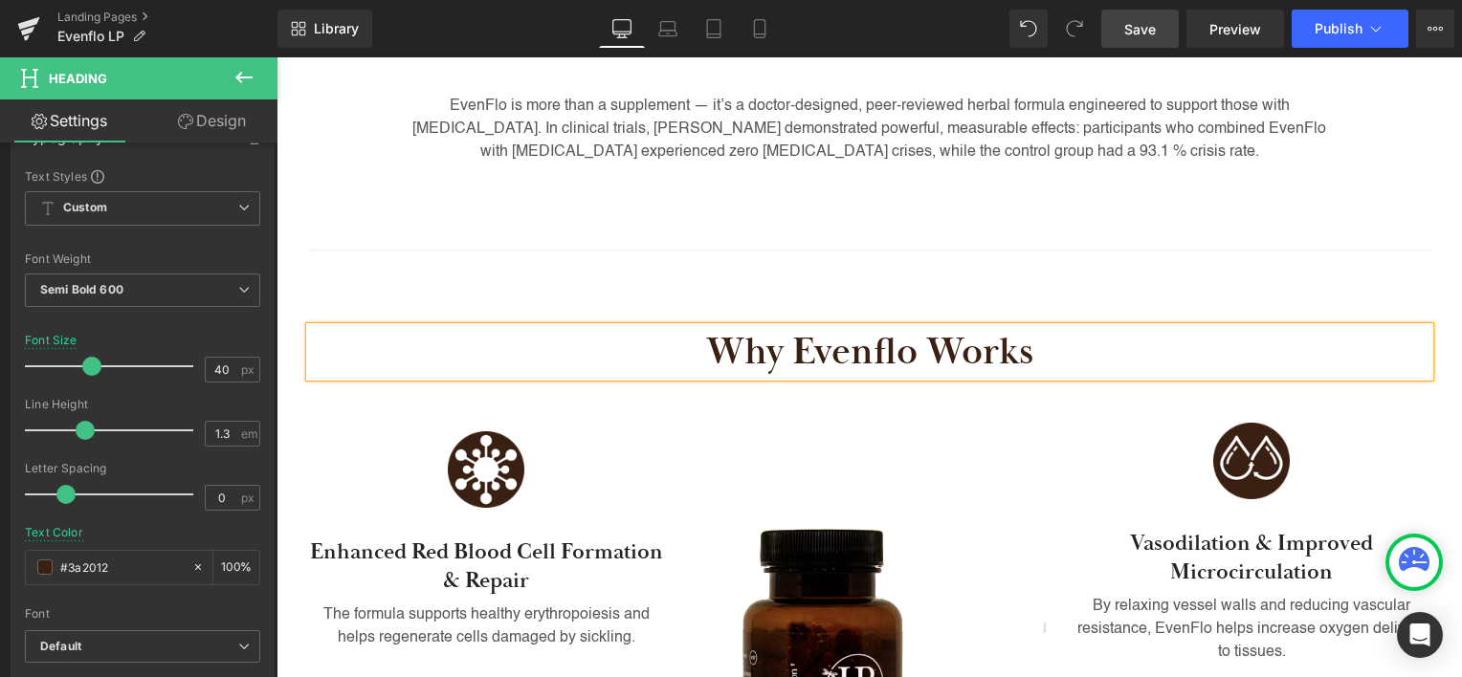
click at [1147, 33] on span "Save" at bounding box center [1140, 29] width 32 height 20
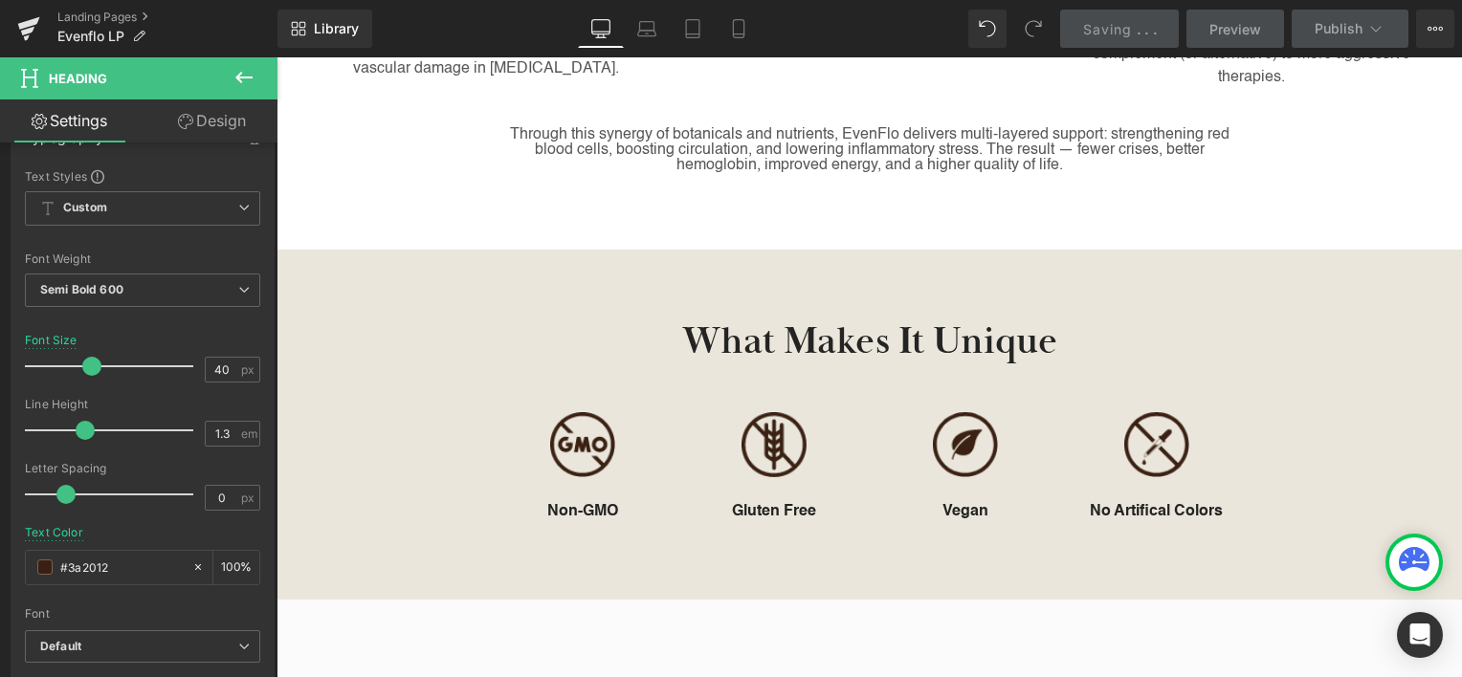
scroll to position [1776, 0]
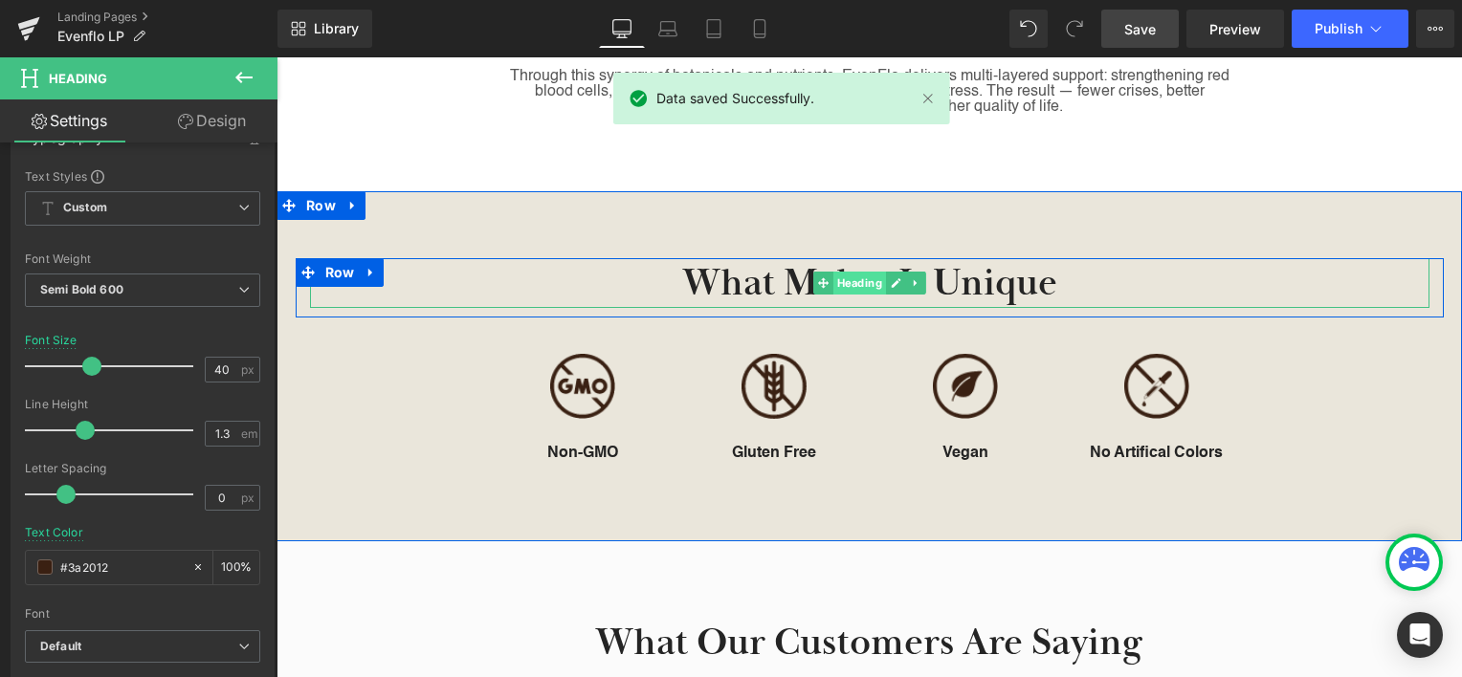
click at [842, 272] on span "Heading" at bounding box center [858, 283] width 53 height 23
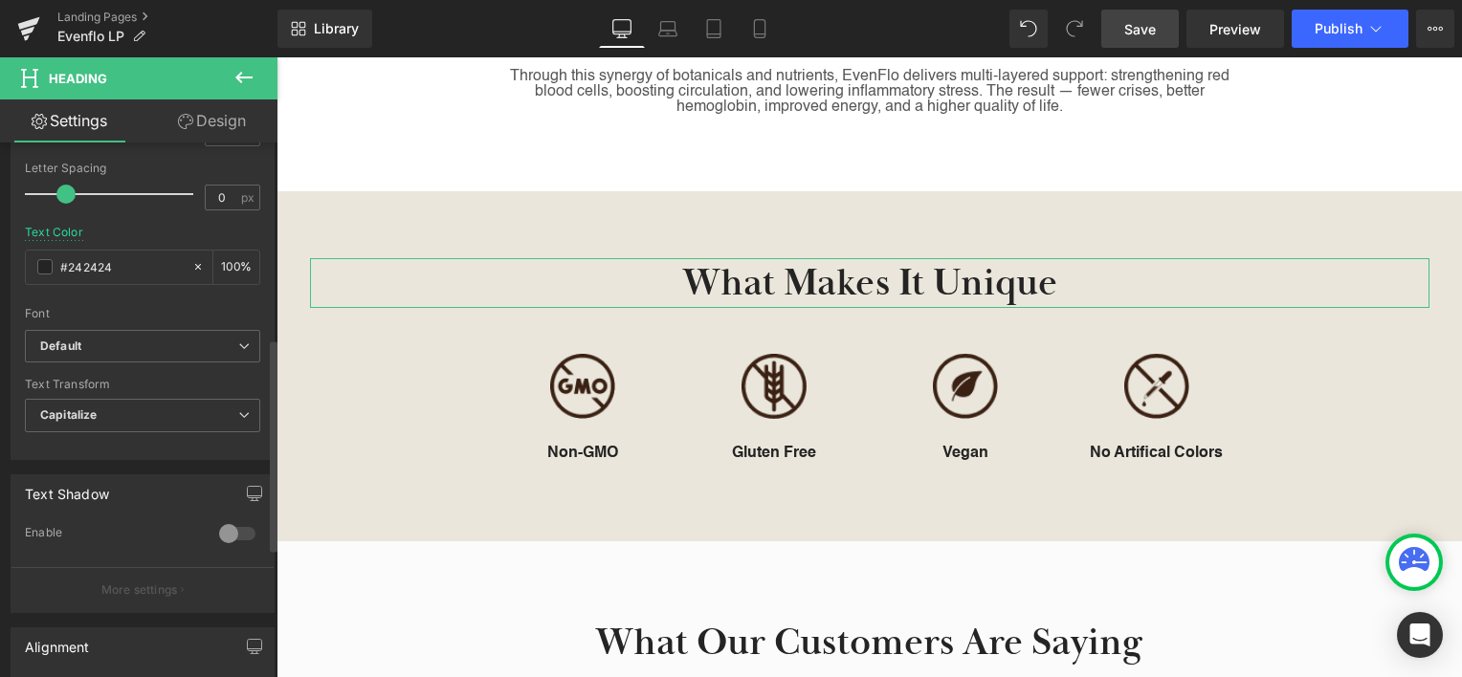
scroll to position [574, 0]
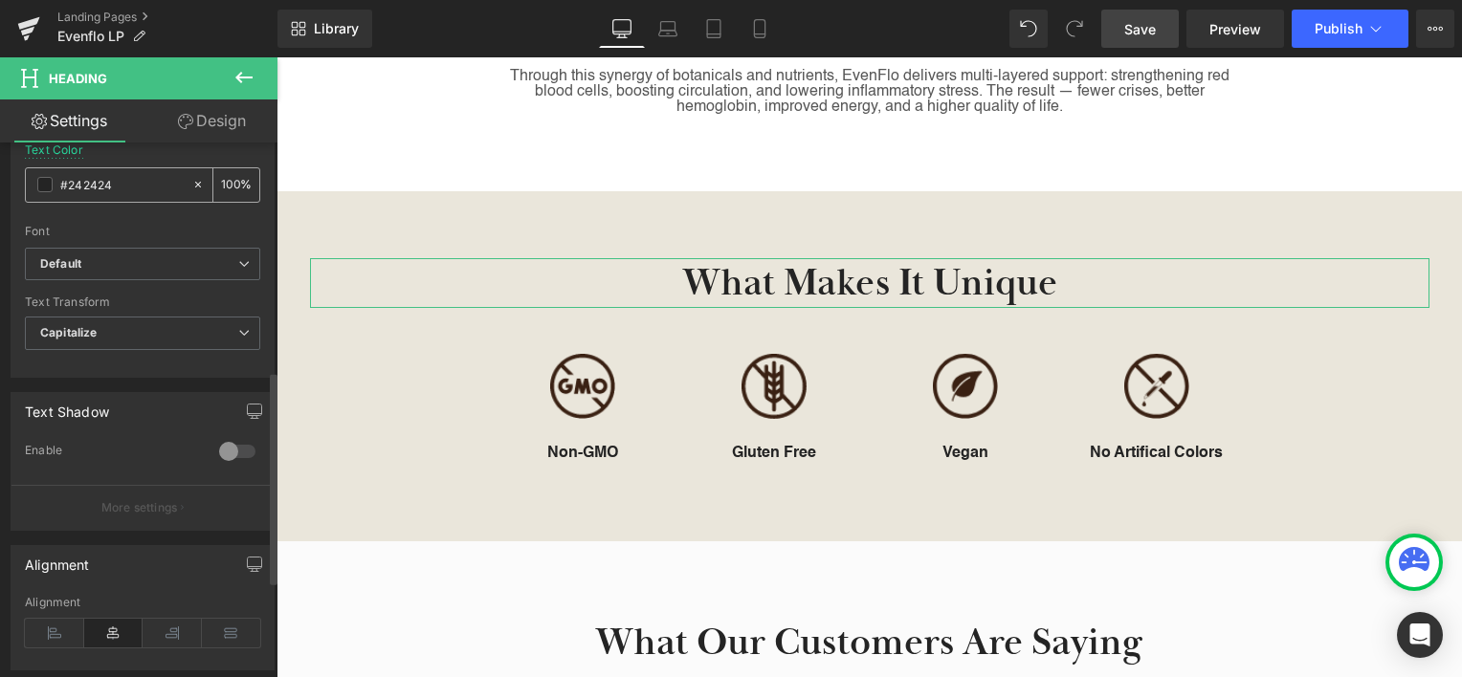
click at [81, 184] on input "#242424" at bounding box center [121, 184] width 122 height 21
click at [88, 178] on input "#242424" at bounding box center [121, 184] width 122 height 21
paste input "3a2012"
type input "#3a2012"
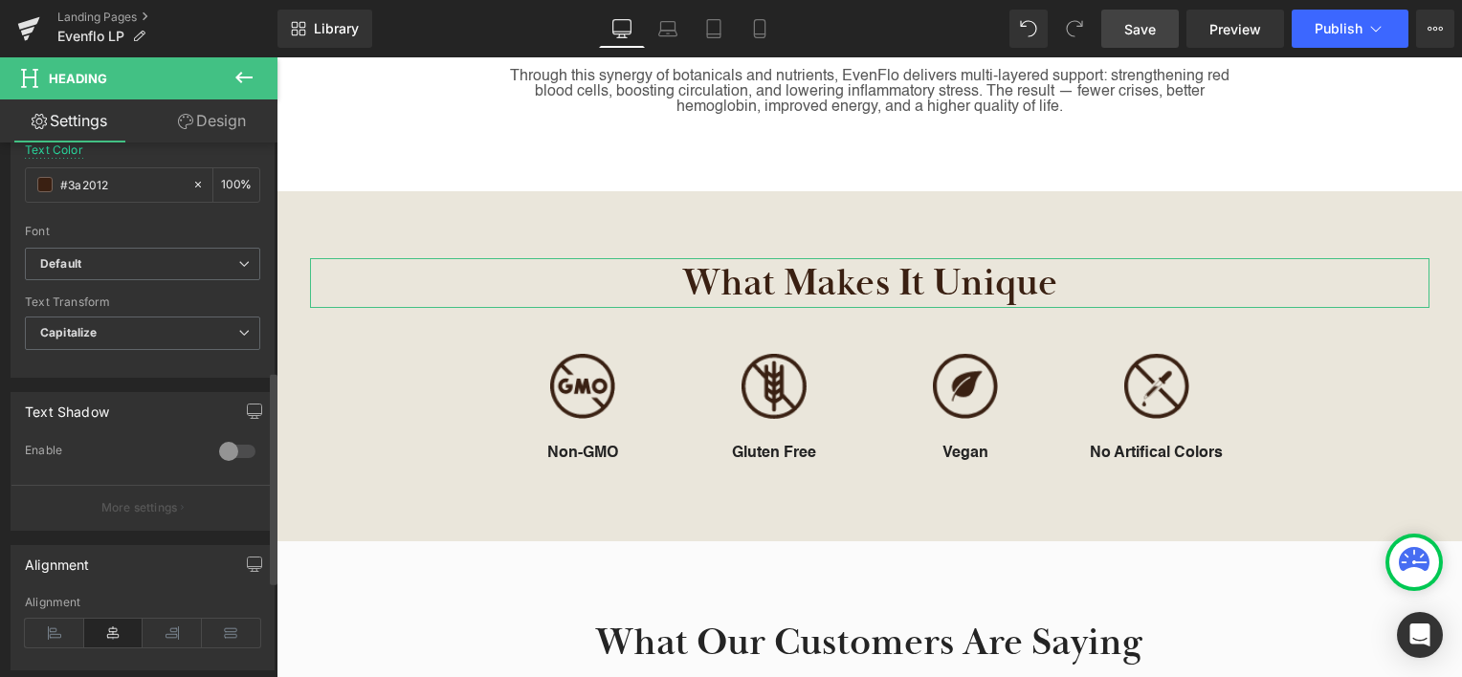
click at [104, 225] on div "Font" at bounding box center [142, 231] width 235 height 13
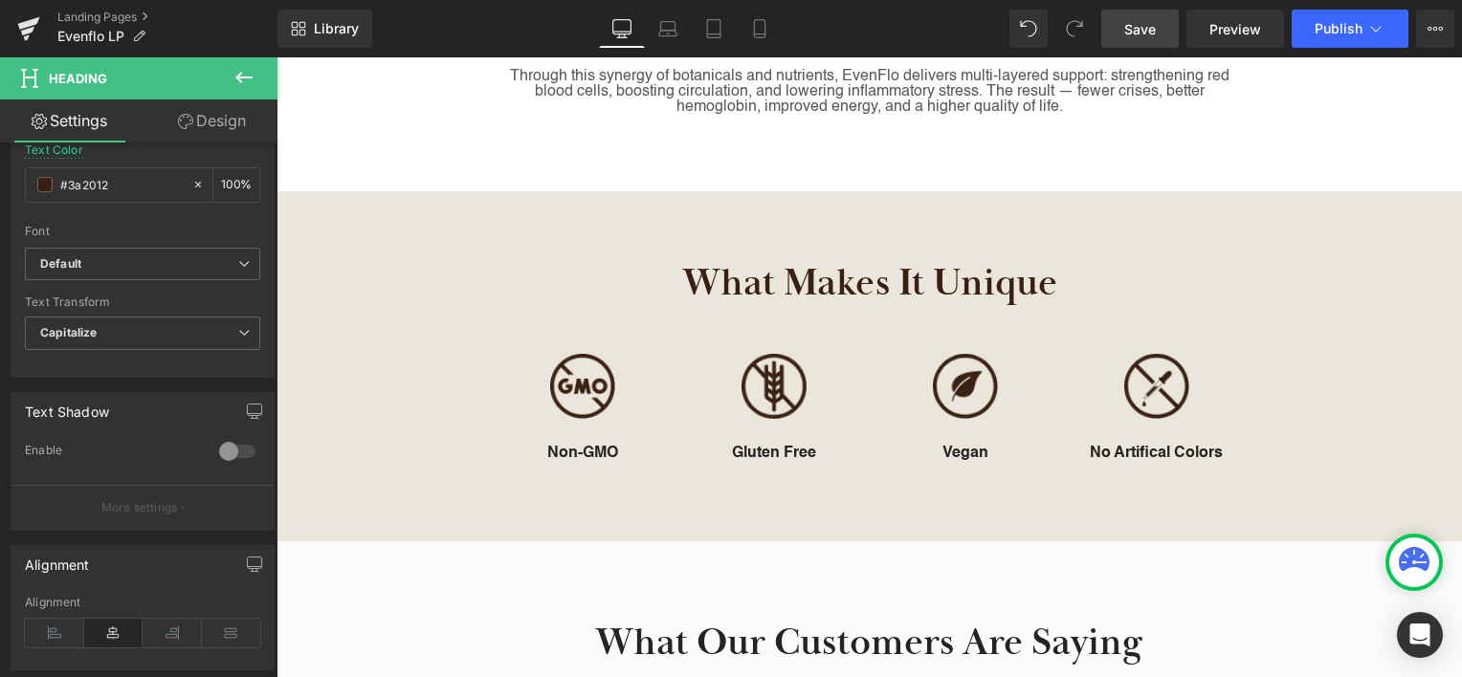
click at [786, 597] on div "Rendering Content" at bounding box center [732, 601] width 118 height 21
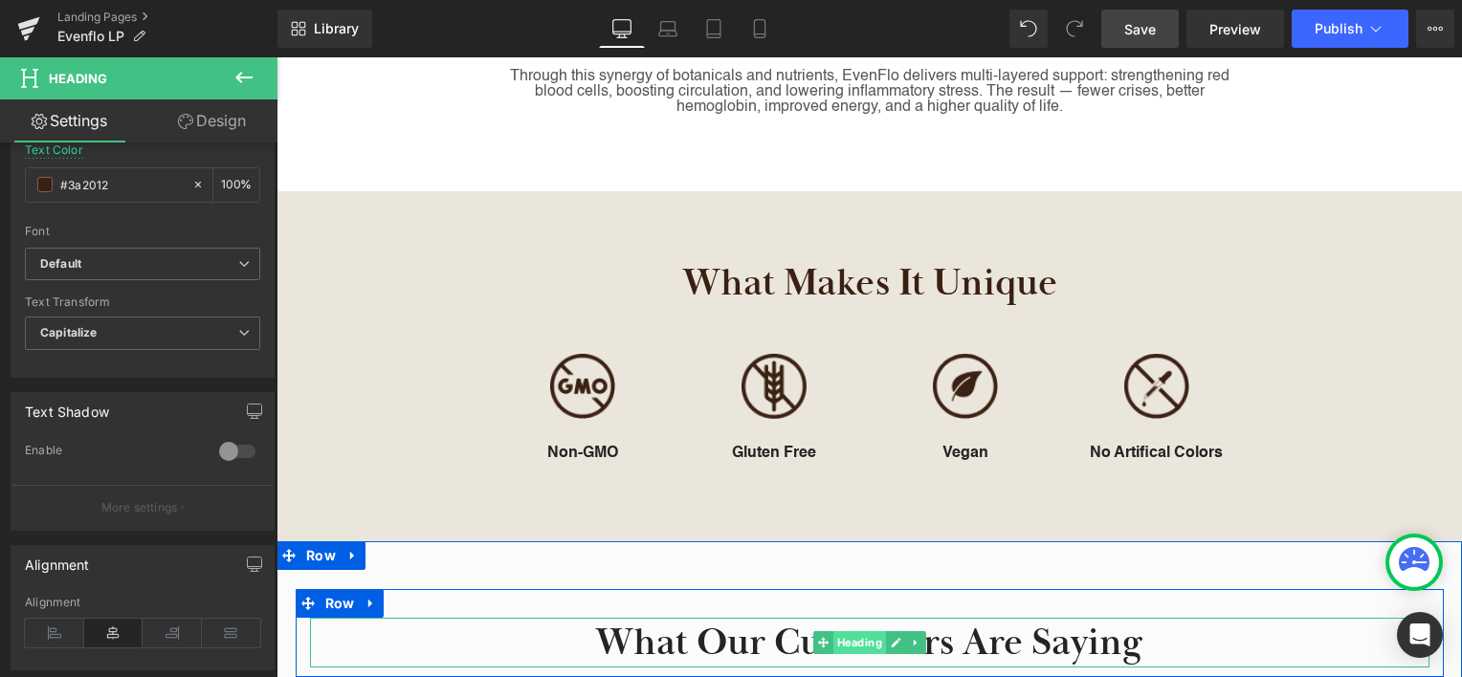
click at [853, 631] on span "Heading" at bounding box center [858, 642] width 53 height 23
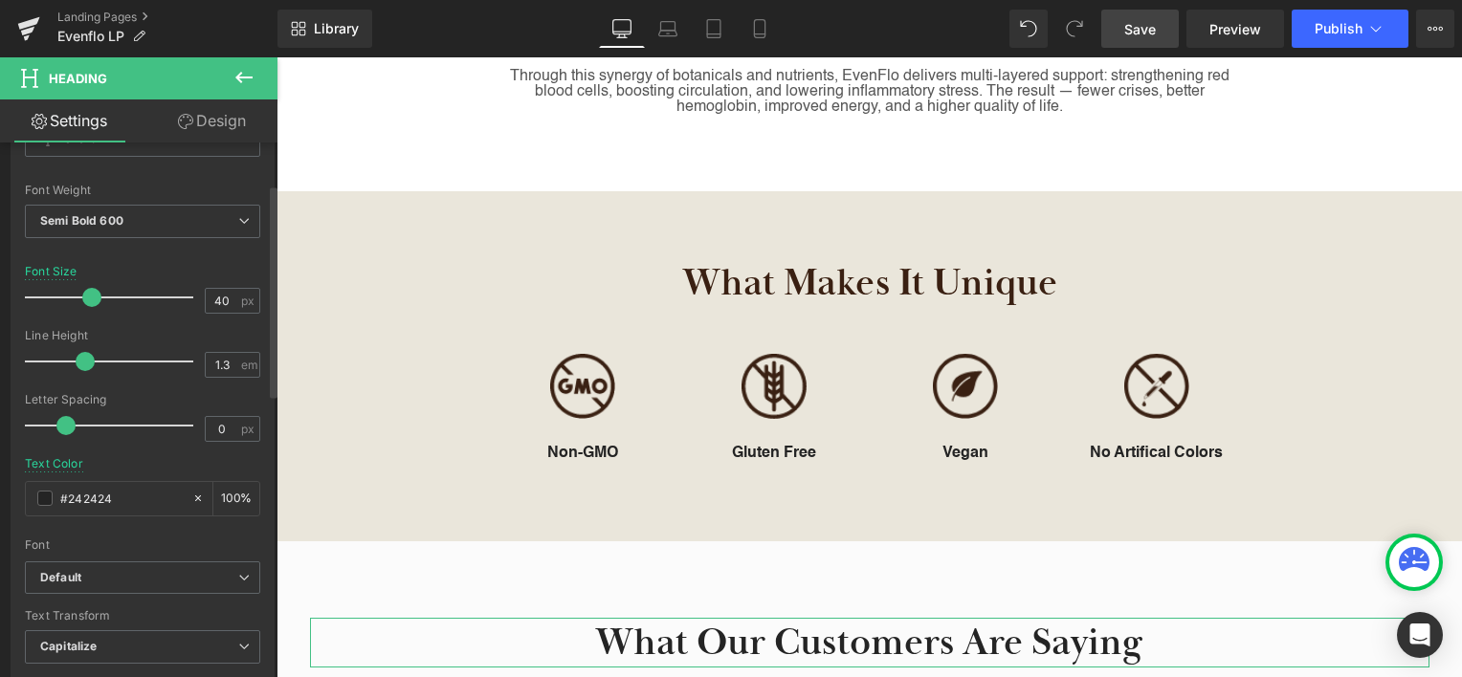
scroll to position [287, 0]
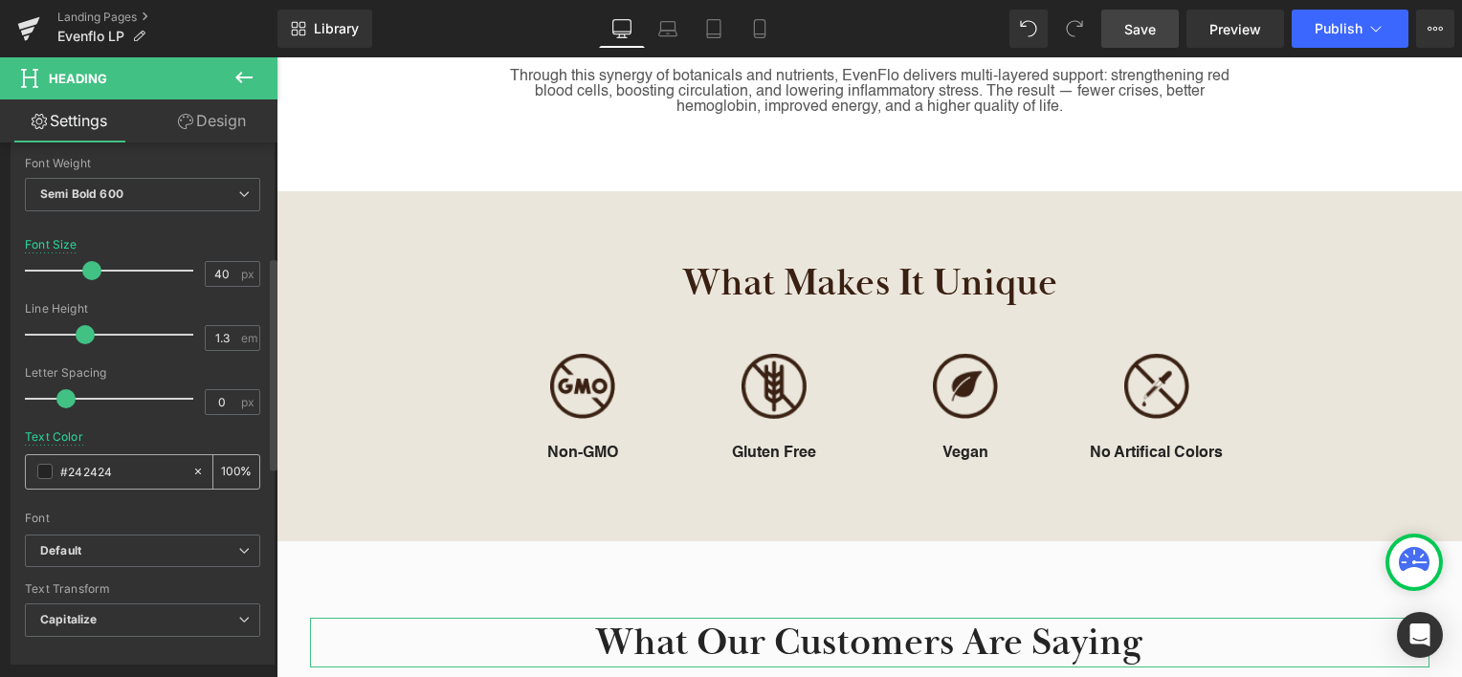
click at [103, 471] on input "#242424" at bounding box center [121, 471] width 122 height 21
paste input "3a2012"
type input "#3a2012"
click at [105, 514] on div "Font" at bounding box center [142, 518] width 235 height 13
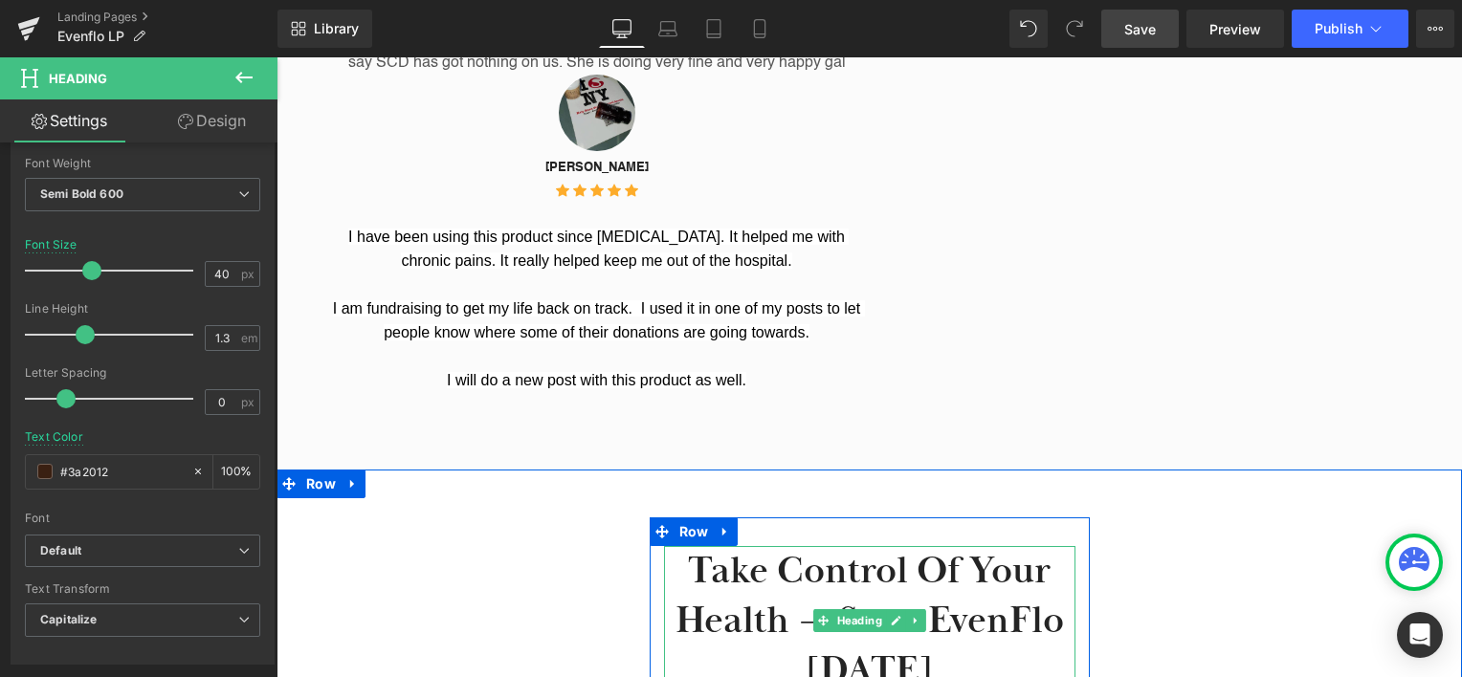
scroll to position [2637, 0]
click at [856, 609] on span "Heading" at bounding box center [858, 620] width 53 height 23
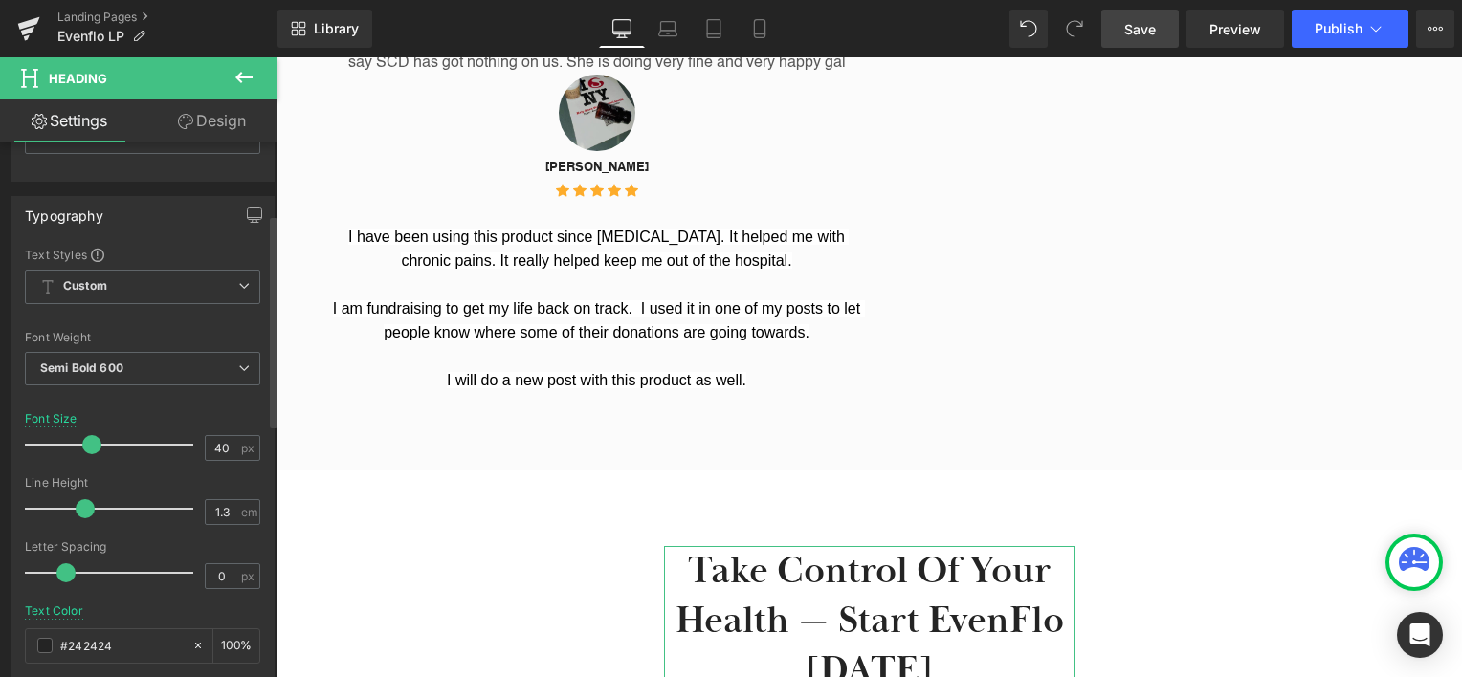
scroll to position [191, 0]
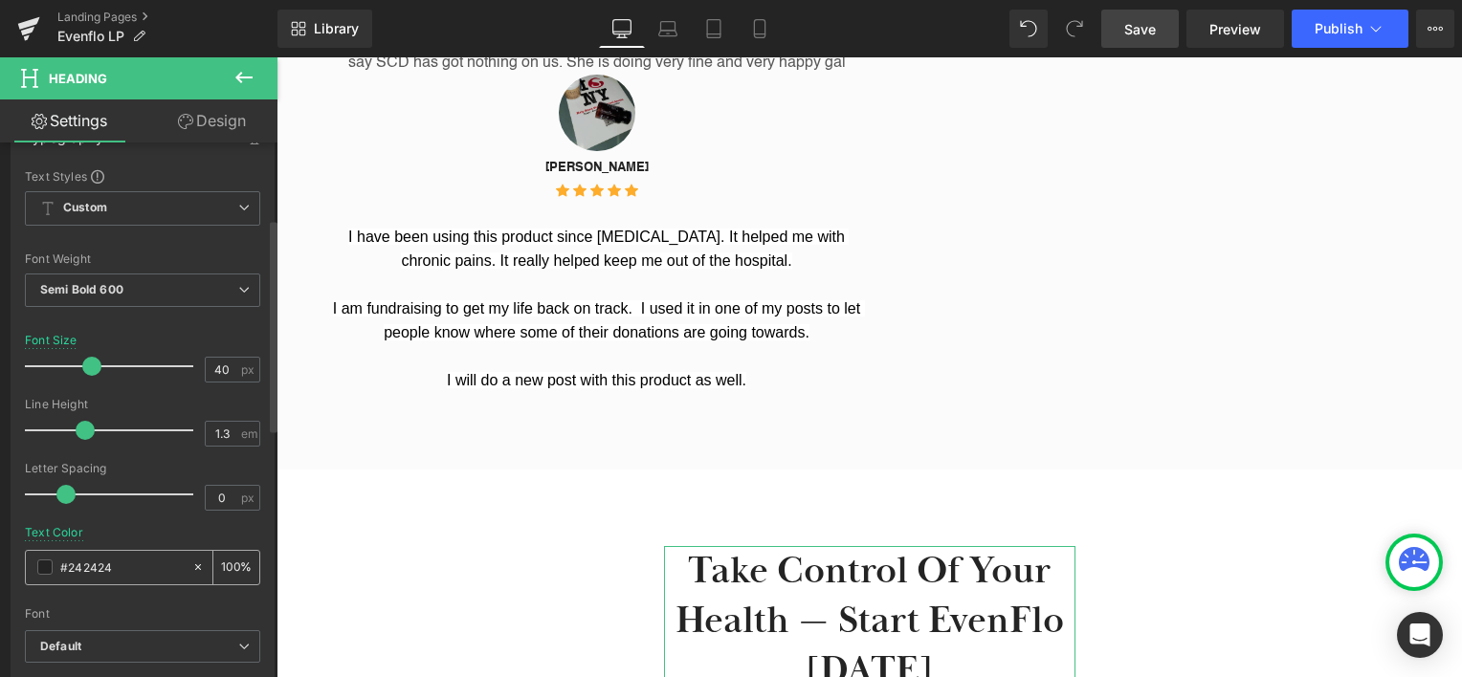
click at [82, 561] on input "#242424" at bounding box center [121, 567] width 122 height 21
paste input "3a2012"
type input "#3a2012"
click at [149, 540] on div "Text Color #3a2012 100 %" at bounding box center [142, 566] width 235 height 81
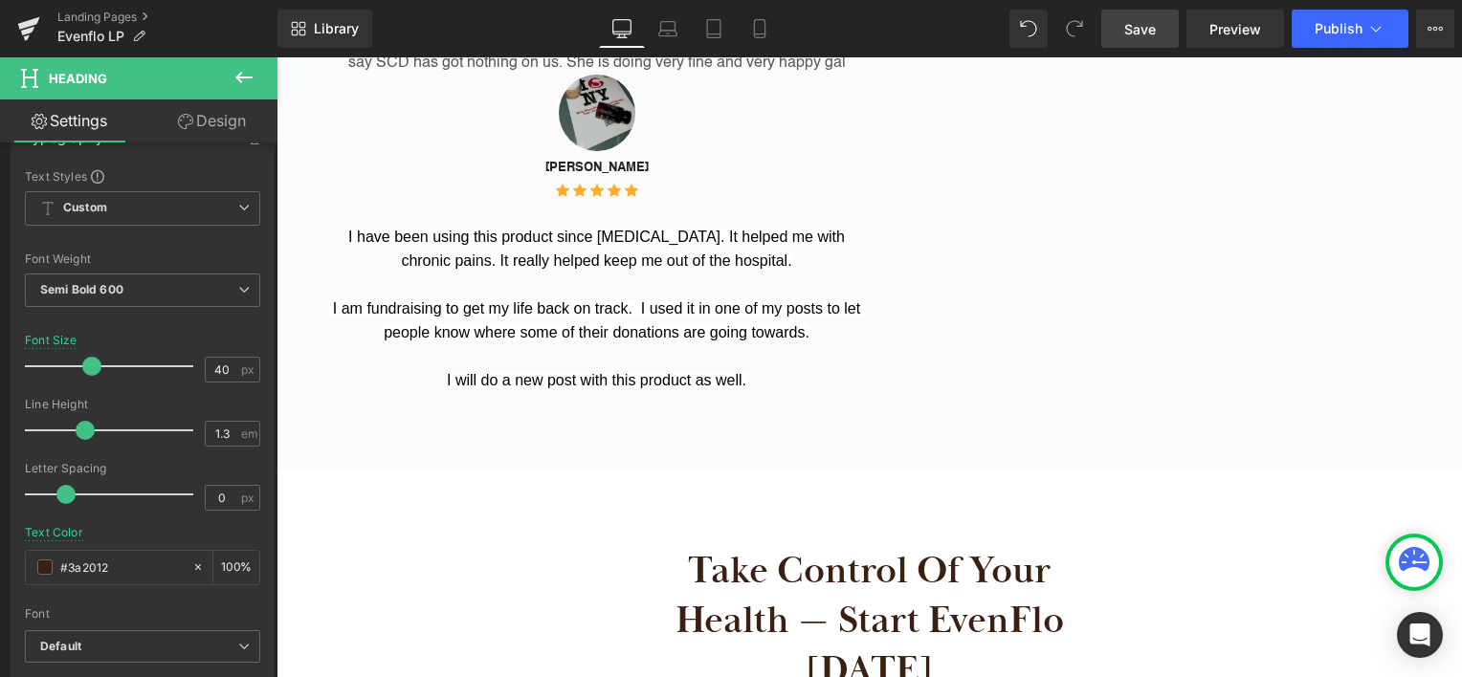
click at [1148, 34] on span "Save" at bounding box center [1140, 29] width 32 height 20
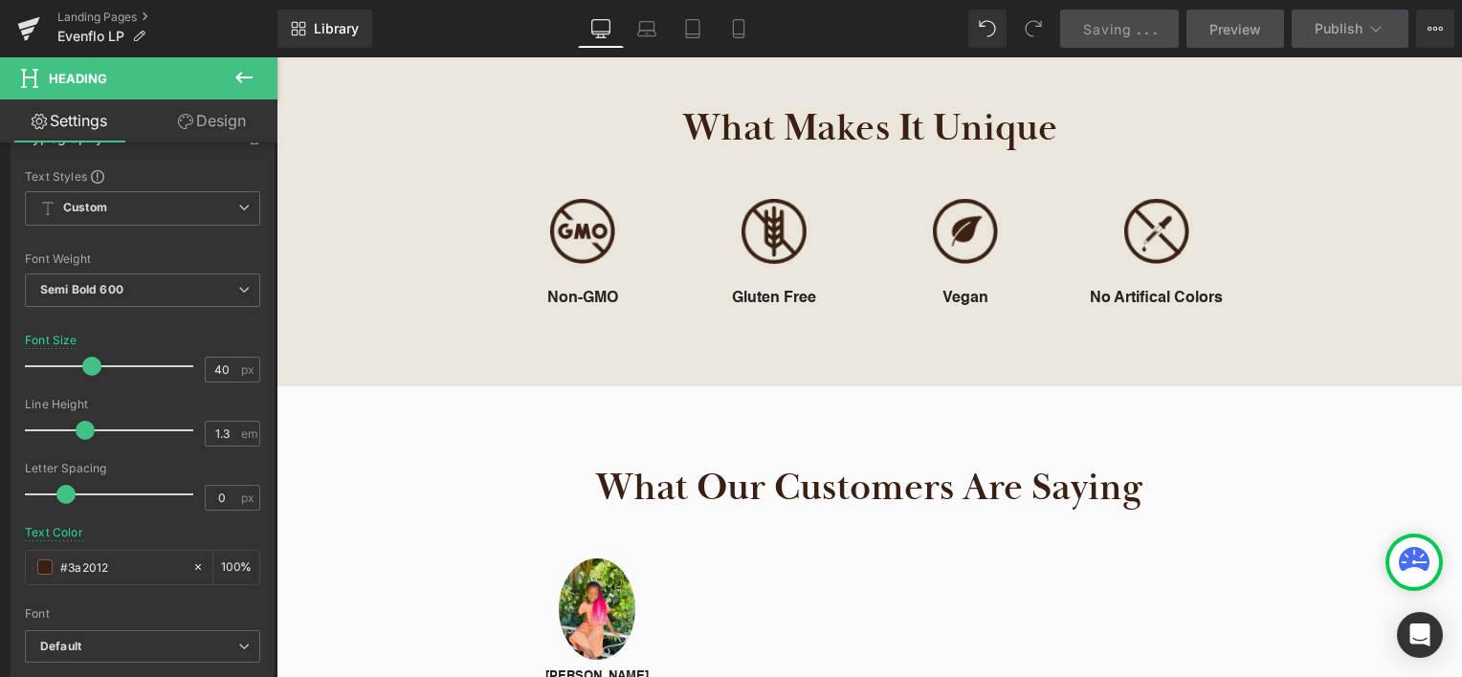
scroll to position [1925, 0]
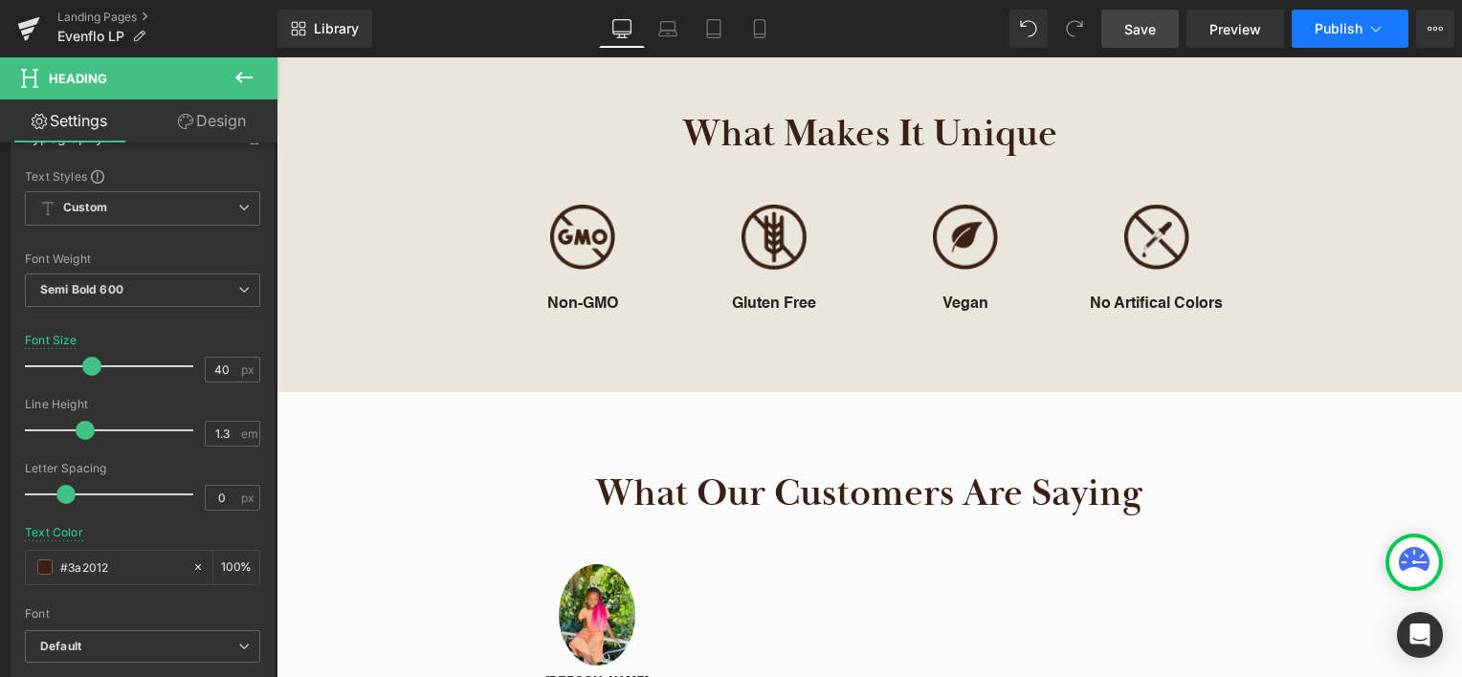
click at [1345, 33] on span "Publish" at bounding box center [1339, 28] width 48 height 15
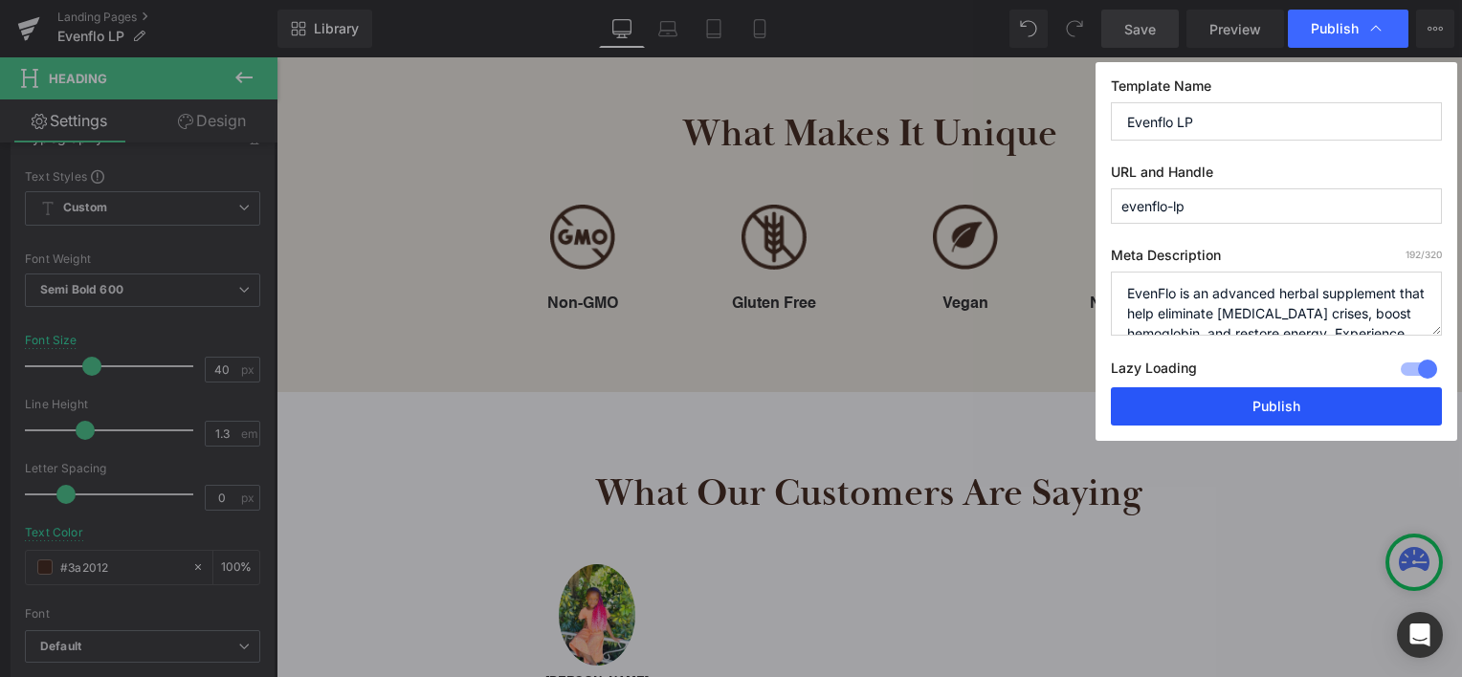
click at [1241, 413] on button "Publish" at bounding box center [1276, 406] width 331 height 38
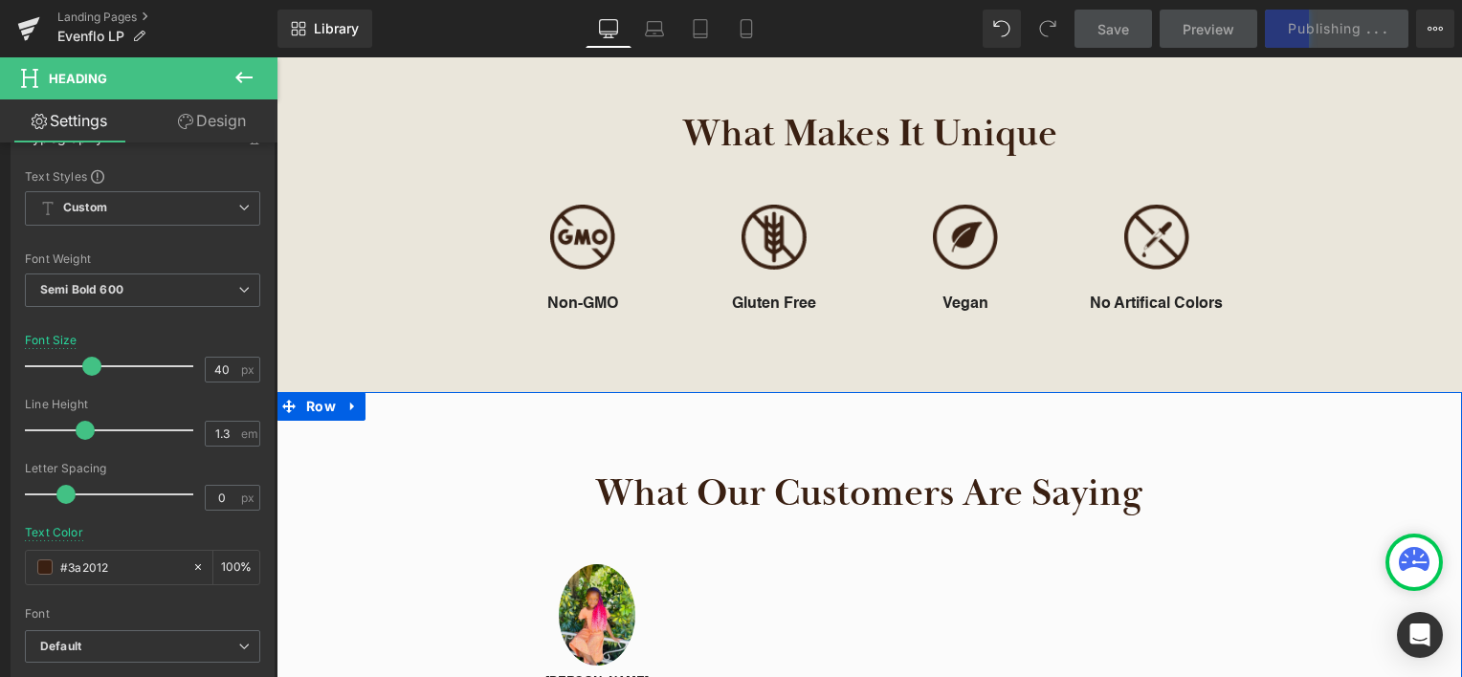
click at [1267, 477] on div "What Our Customers Are Saying Heading" at bounding box center [869, 494] width 1119 height 50
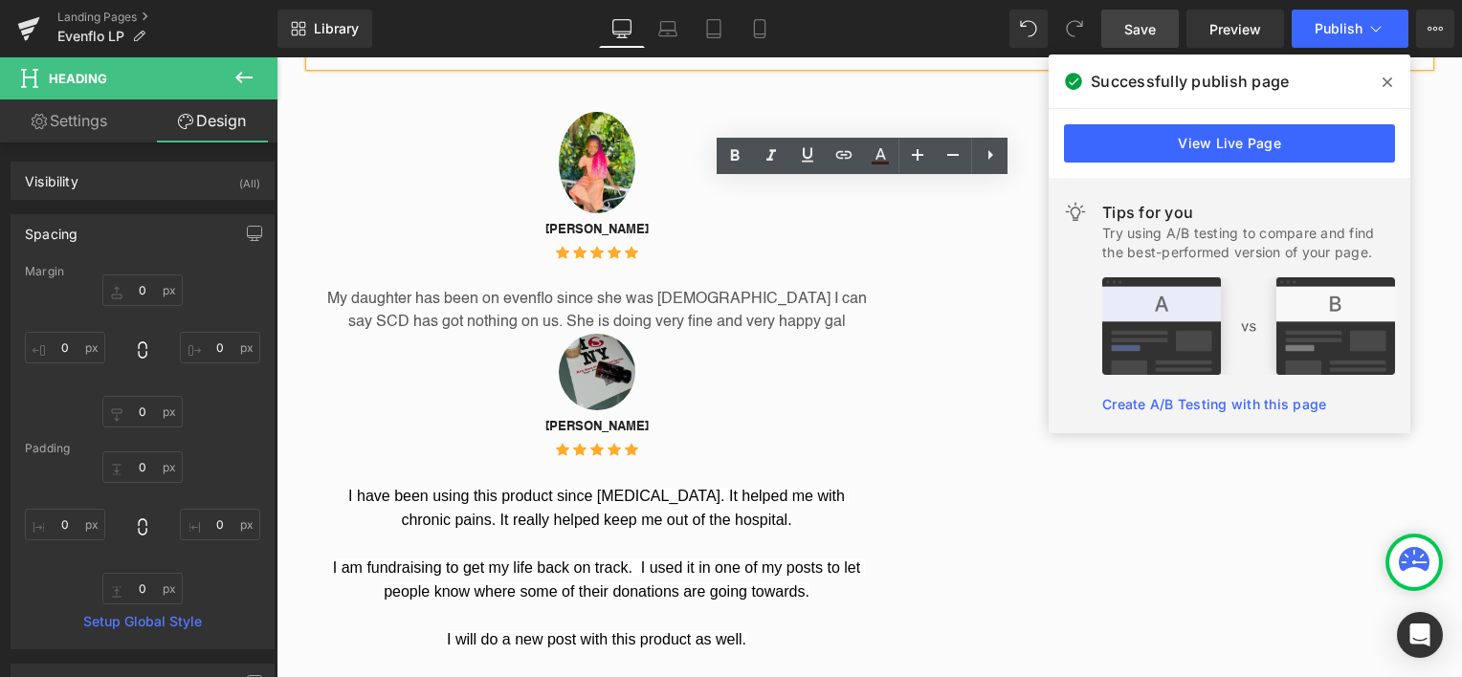
scroll to position [2403, 0]
